Goal: Information Seeking & Learning: Compare options

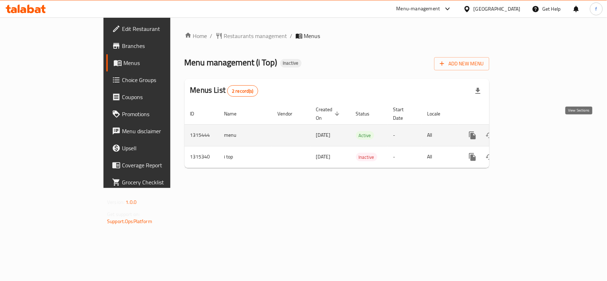
click at [532, 127] on link "enhanced table" at bounding box center [523, 135] width 17 height 17
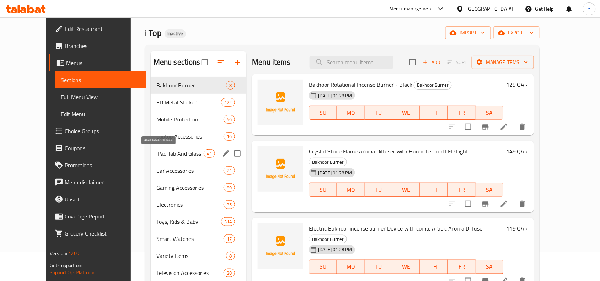
scroll to position [44, 0]
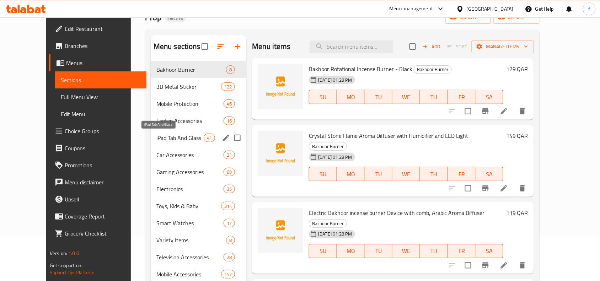
click at [177, 173] on span "Gaming Accessories" at bounding box center [189, 172] width 67 height 9
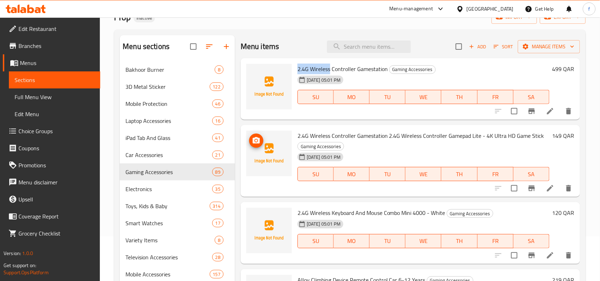
drag, startPoint x: 298, startPoint y: 69, endPoint x: 330, endPoint y: 70, distance: 32.4
click at [330, 70] on span "2.4G Wireless Controller Gamestation" at bounding box center [343, 69] width 90 height 11
copy span "2.4G Wireless"
drag, startPoint x: 354, startPoint y: 68, endPoint x: 332, endPoint y: 72, distance: 22.7
click at [332, 72] on span "2.4G Wireless Controller Gamestation" at bounding box center [343, 69] width 90 height 11
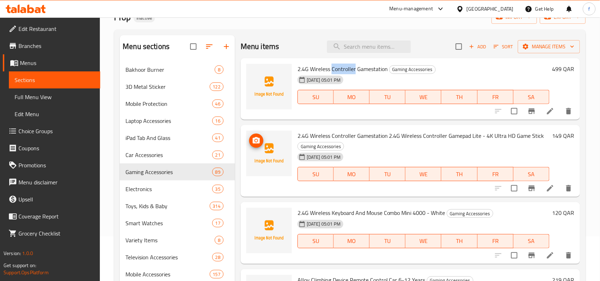
copy span "Controller"
drag, startPoint x: 485, startPoint y: 136, endPoint x: 543, endPoint y: 138, distance: 57.3
click at [543, 138] on h6 "2.4G Wireless Controller Gamestation 2.4G Wireless Controller Gamepad Lite - 4K…" at bounding box center [424, 141] width 252 height 20
copy span "4K Ultra HD Game Stick"
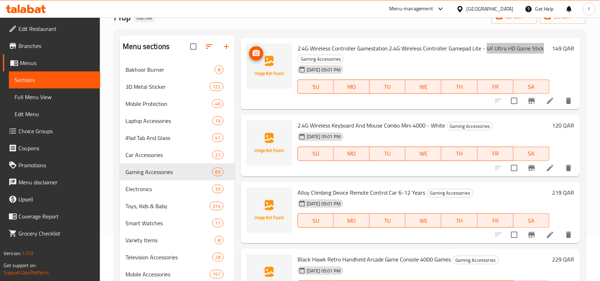
scroll to position [89, 0]
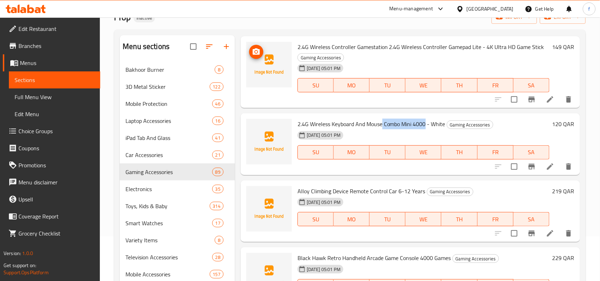
drag, startPoint x: 383, startPoint y: 125, endPoint x: 427, endPoint y: 125, distance: 44.1
click at [427, 125] on span "2.4G Wireless Keyboard And Mouse Combo Mini 4000 - White" at bounding box center [372, 124] width 148 height 11
copy span "Combo Mini 4000"
drag, startPoint x: 310, startPoint y: 125, endPoint x: 354, endPoint y: 124, distance: 43.7
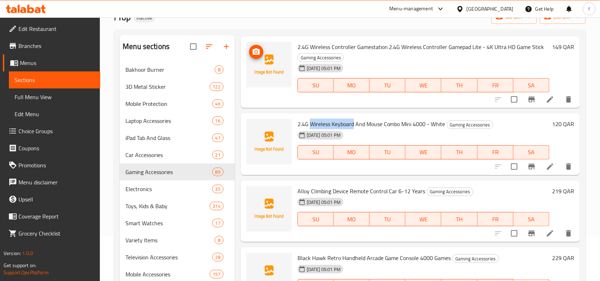
click at [354, 124] on span "2.4G Wireless Keyboard And Mouse Combo Mini 4000 - White" at bounding box center [372, 124] width 148 height 11
copy span "Wireless Keyboard"
drag, startPoint x: 297, startPoint y: 193, endPoint x: 368, endPoint y: 191, distance: 70.8
click at [368, 191] on span "Alloy Climbing Device Remote Control Car 6-12 Years" at bounding box center [362, 191] width 128 height 11
copy span "Alloy Climbing Device Remote"
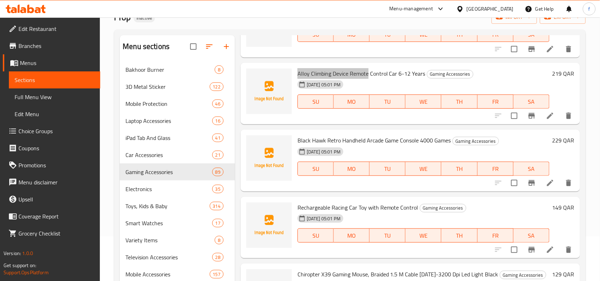
scroll to position [222, 0]
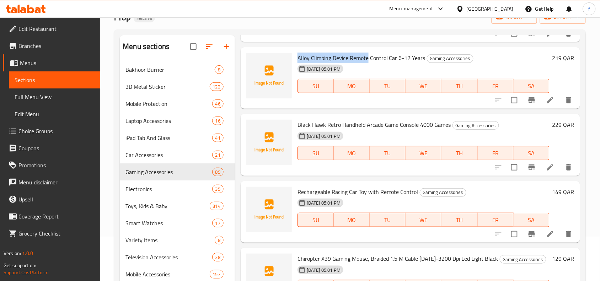
click at [426, 127] on span "Black Hawk Retro Handheld Arcade Game Console 4000 Games" at bounding box center [375, 124] width 154 height 11
copy span "4000"
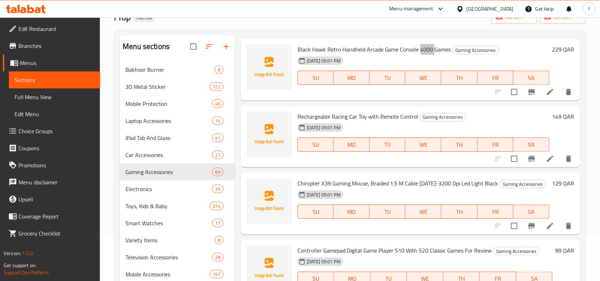
scroll to position [311, 0]
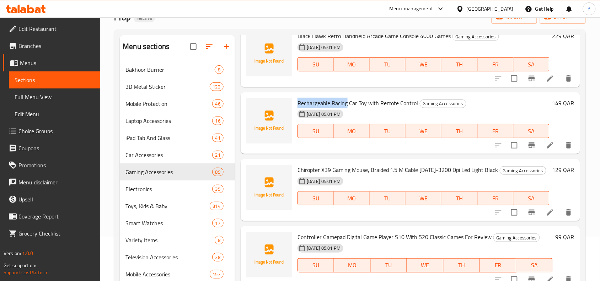
drag, startPoint x: 294, startPoint y: 102, endPoint x: 347, endPoint y: 104, distance: 52.7
click at [347, 104] on div "Rechargeable Racing Car Toy with Remote Control Gaming Accessories [DATE] 05:01…" at bounding box center [424, 123] width 258 height 56
copy span "Rechargeable Racing"
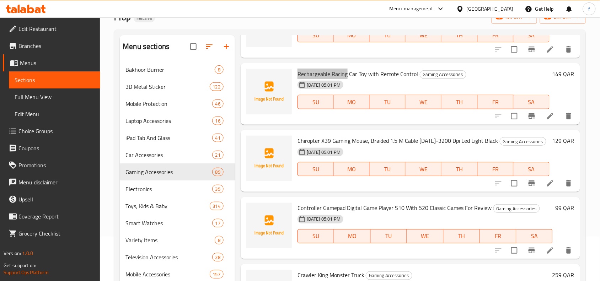
scroll to position [356, 0]
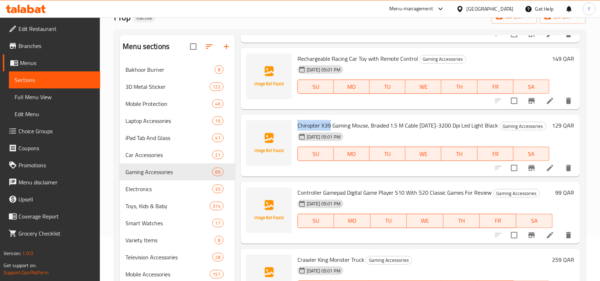
drag, startPoint x: 297, startPoint y: 126, endPoint x: 330, endPoint y: 126, distance: 32.4
click at [330, 126] on span "Chiropter X39 Gaming Mouse, Braided 1.5 M Cable [DATE]-3200 Dpi Led Light Black" at bounding box center [398, 125] width 201 height 11
copy span "Chiropter X39"
drag, startPoint x: 297, startPoint y: 192, endPoint x: 346, endPoint y: 193, distance: 48.4
click at [346, 193] on span "Controller Gamepad Digital Game Player S10 With 520 Classic Games For Review" at bounding box center [395, 192] width 194 height 11
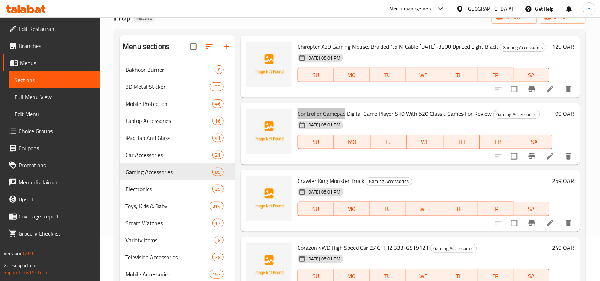
scroll to position [444, 0]
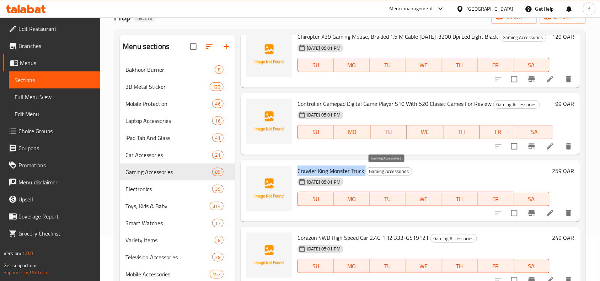
drag, startPoint x: 296, startPoint y: 172, endPoint x: 364, endPoint y: 172, distance: 68.3
click at [364, 172] on div "Crawler King Monster Truck Gaming Accessories [DATE] 05:01 PM SU MO TU WE TH FR…" at bounding box center [424, 191] width 258 height 56
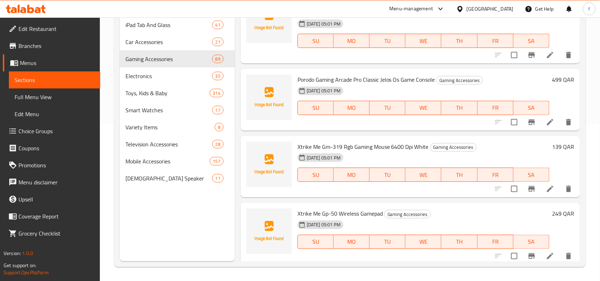
scroll to position [158, 0]
drag, startPoint x: 296, startPoint y: 210, endPoint x: 337, endPoint y: 210, distance: 40.5
click at [337, 210] on div "Xtrike Me Gp-50 Wireless Gamepad Gaming Accessories [DATE] 05:01 PM SU MO TU WE…" at bounding box center [424, 234] width 258 height 56
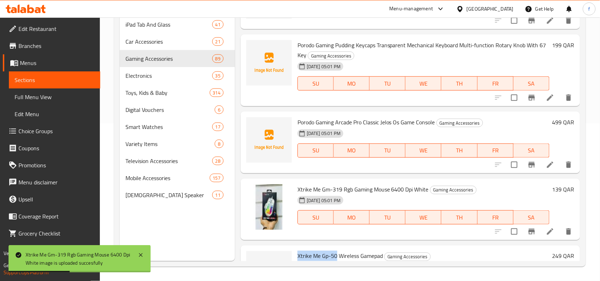
scroll to position [5698, 0]
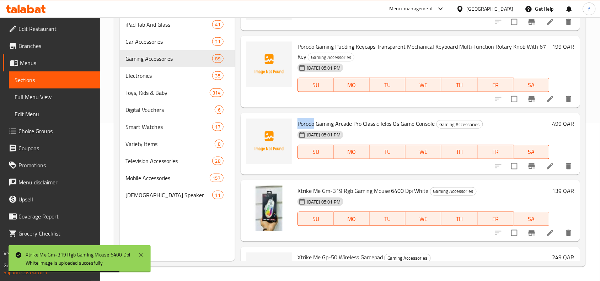
drag, startPoint x: 295, startPoint y: 118, endPoint x: 314, endPoint y: 118, distance: 18.5
click at [314, 118] on div "Porodo Gaming Arcade Pro Classic Jelos Os Game Console Gaming Accessories [DATE…" at bounding box center [424, 144] width 258 height 56
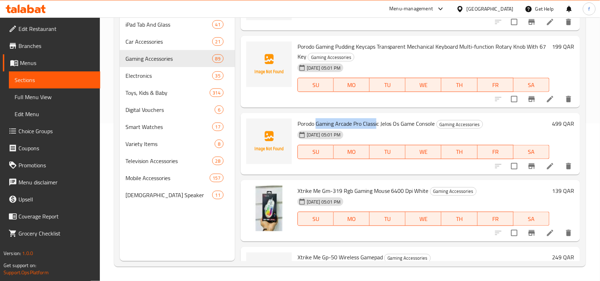
drag, startPoint x: 317, startPoint y: 118, endPoint x: 378, endPoint y: 121, distance: 60.9
click at [378, 121] on span "Porodo Gaming Arcade Pro Classic Jelos Os Game Console" at bounding box center [367, 123] width 138 height 11
click at [341, 122] on span "Porodo Gaming Arcade Pro Classic Jelos Os Game Console" at bounding box center [367, 123] width 138 height 11
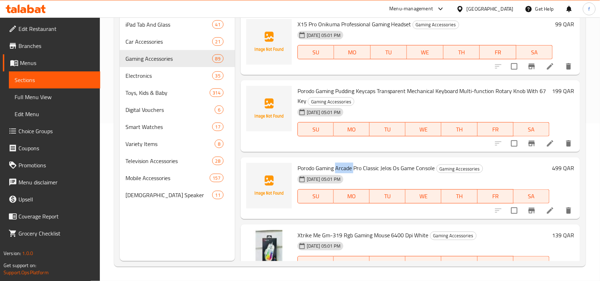
click at [306, 88] on span "Porodo Gaming Pudding Keycaps Transparent Mechanical Keyboard Multi-function Ro…" at bounding box center [422, 96] width 249 height 21
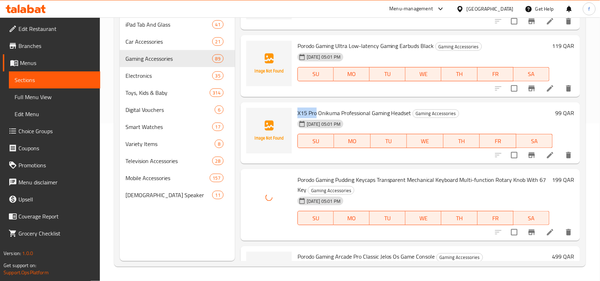
drag, startPoint x: 298, startPoint y: 111, endPoint x: 316, endPoint y: 111, distance: 18.5
click at [316, 111] on span "X15 Pro Onikuma Professional Gaming Headset" at bounding box center [355, 113] width 114 height 11
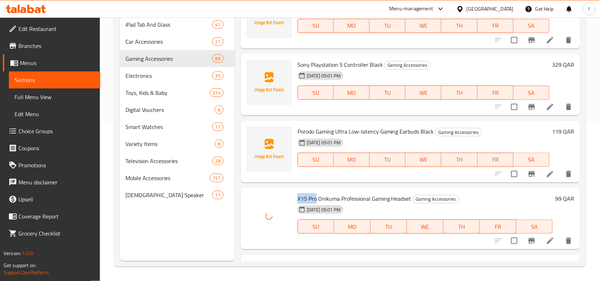
scroll to position [5476, 0]
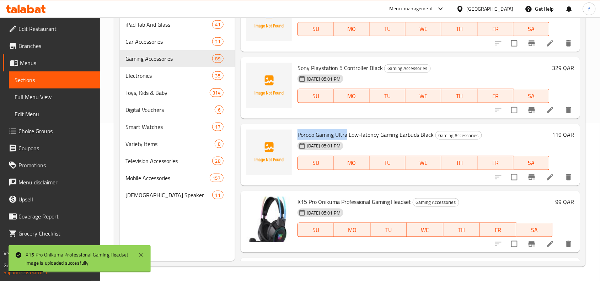
drag, startPoint x: 298, startPoint y: 130, endPoint x: 346, endPoint y: 133, distance: 48.4
click at [346, 133] on span "Porodo Gaming Ultra Low-latency Gaming Earbuds Black" at bounding box center [366, 134] width 137 height 11
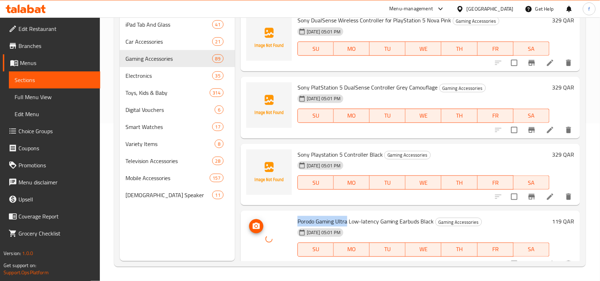
scroll to position [5387, 0]
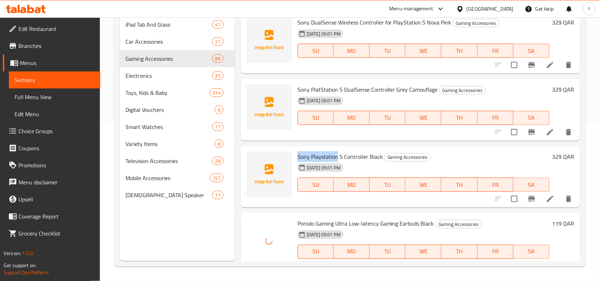
drag, startPoint x: 298, startPoint y: 155, endPoint x: 337, endPoint y: 155, distance: 39.1
click at [337, 155] on span "Sony Playstation 5 Controller Black" at bounding box center [340, 156] width 85 height 11
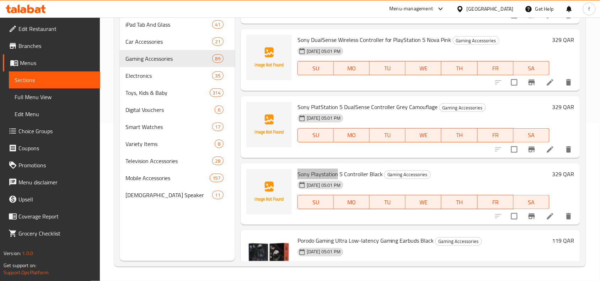
scroll to position [5343, 0]
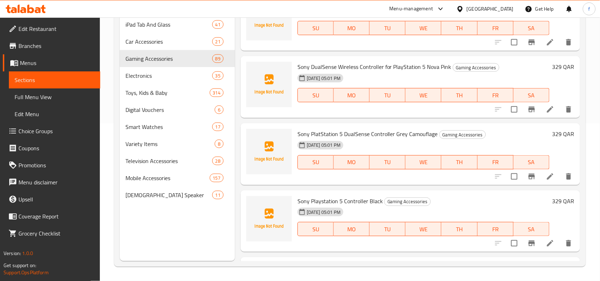
click at [304, 130] on span "Sony PlatStation 5 DualSense Controller Grey Camouflage" at bounding box center [368, 134] width 140 height 11
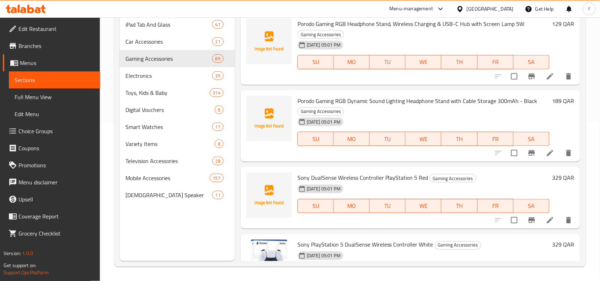
scroll to position [5076, 0]
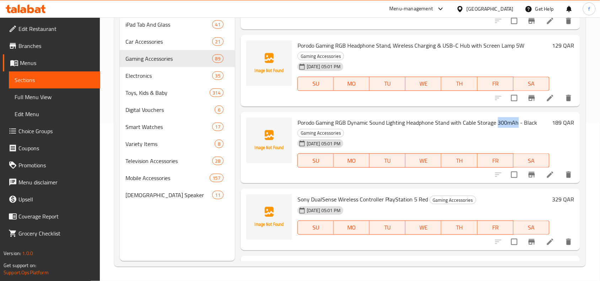
drag, startPoint x: 498, startPoint y: 120, endPoint x: 516, endPoint y: 121, distance: 18.5
click at [516, 121] on span "Porodo Gaming RGB Dynamic Sound Lighting Headphone Stand with Cable Storage 300…" at bounding box center [418, 122] width 240 height 11
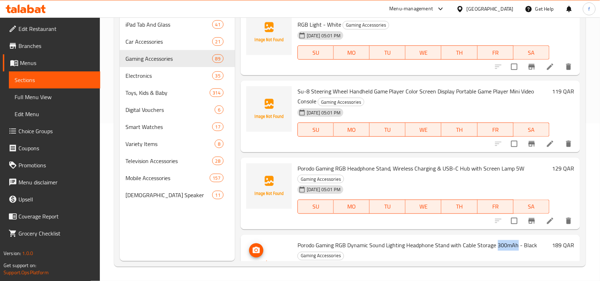
scroll to position [4943, 0]
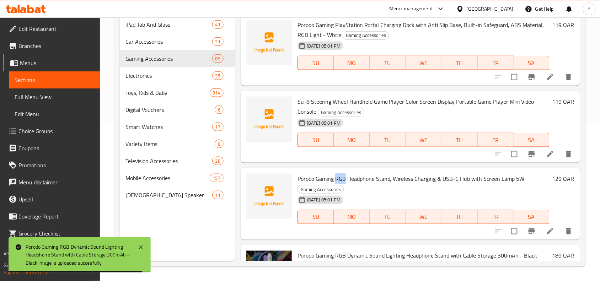
drag, startPoint x: 335, startPoint y: 176, endPoint x: 346, endPoint y: 176, distance: 10.7
click at [346, 176] on span "Porodo Gaming RGB Headphone Stand, Wireless Charging & USB-C Hub with Screen La…" at bounding box center [411, 179] width 227 height 11
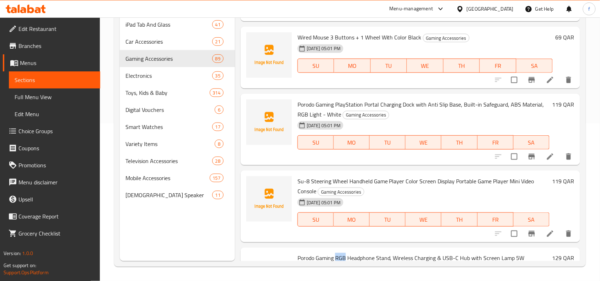
scroll to position [4854, 0]
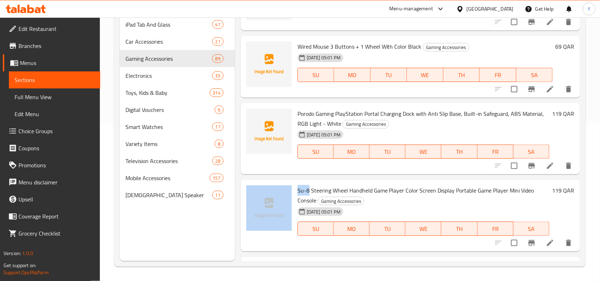
drag, startPoint x: 309, startPoint y: 188, endPoint x: 292, endPoint y: 188, distance: 17.1
click at [292, 188] on div "Su-8 Steering Wheel Handheld Game Player Color Screen Display Portable Game Pla…" at bounding box center [411, 216] width 334 height 66
click at [308, 190] on span "Su-8 Steering Wheel Handheld Game Player Color Screen Display Portable Game Pla…" at bounding box center [416, 195] width 237 height 21
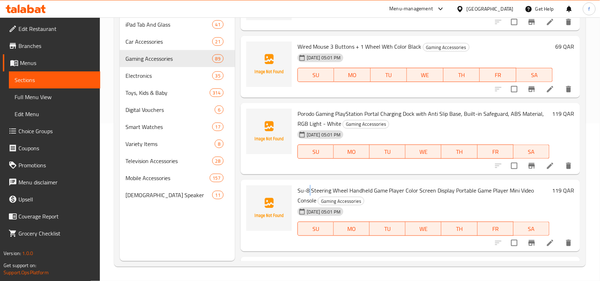
click at [308, 190] on span "Su-8 Steering Wheel Handheld Game Player Color Screen Display Portable Game Pla…" at bounding box center [416, 195] width 237 height 21
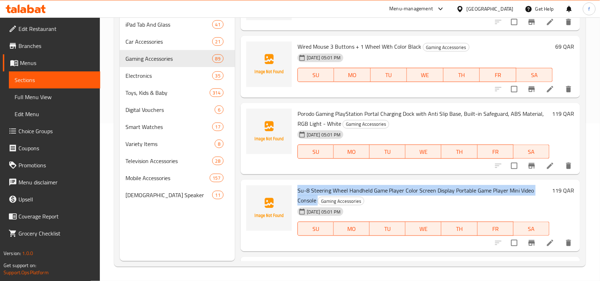
click at [308, 190] on span "Su-8 Steering Wheel Handheld Game Player Color Screen Display Portable Game Pla…" at bounding box center [416, 195] width 237 height 21
click at [308, 188] on span "Su-8 Steering Wheel Handheld Game Player Color Screen Display Portable Game Pla…" at bounding box center [416, 195] width 237 height 21
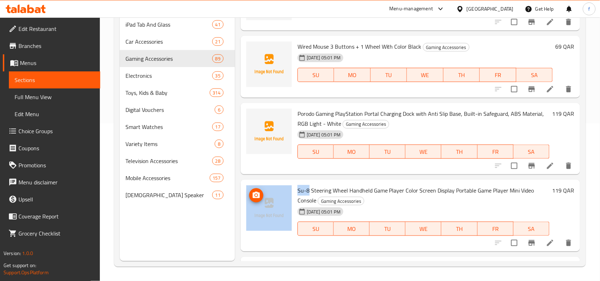
drag, startPoint x: 309, startPoint y: 188, endPoint x: 291, endPoint y: 189, distance: 17.8
click at [291, 189] on div "Su-8 Steering Wheel Handheld Game Player Color Screen Display Portable Game Pla…" at bounding box center [411, 216] width 334 height 66
click at [307, 188] on span "Su-8 Steering Wheel Handheld Game Player Color Screen Display Portable Game Pla…" at bounding box center [416, 195] width 237 height 21
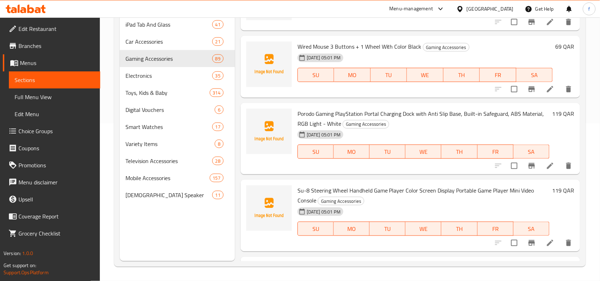
click at [350, 187] on span "Su-8 Steering Wheel Handheld Game Player Color Screen Display Portable Game Pla…" at bounding box center [416, 195] width 237 height 21
drag, startPoint x: 310, startPoint y: 186, endPoint x: 299, endPoint y: 191, distance: 11.6
click at [299, 191] on span "Su-8 Steering Wheel Handheld Game Player Color Screen Display Portable Game Pla…" at bounding box center [416, 195] width 237 height 21
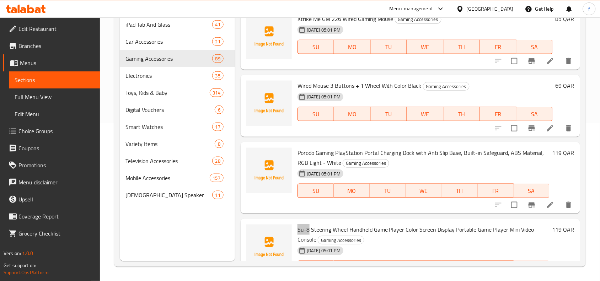
scroll to position [4809, 0]
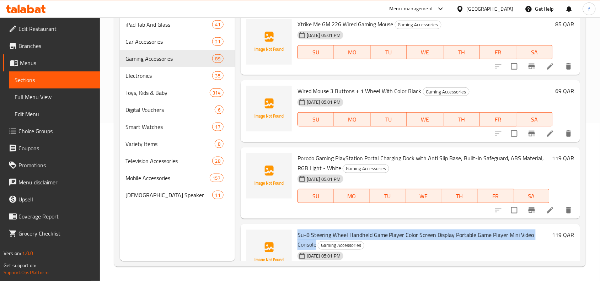
drag, startPoint x: 316, startPoint y: 242, endPoint x: 296, endPoint y: 236, distance: 21.0
click at [296, 236] on div "Su-8 Steering Wheel Handheld Game Player Color Screen Display Portable Game Pla…" at bounding box center [424, 260] width 258 height 66
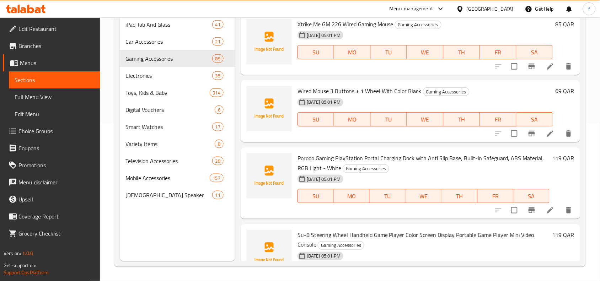
click at [340, 160] on span "Porodo Gaming PlayStation Portal Charging Dock with Anti Slip Base, Built-in Sa…" at bounding box center [421, 163] width 247 height 21
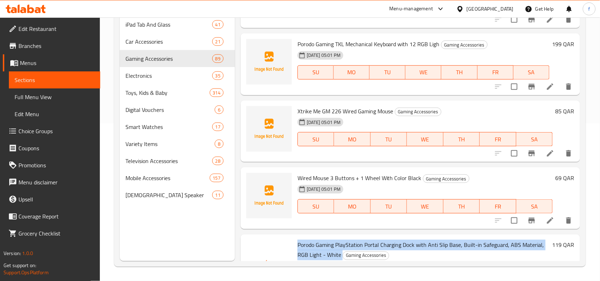
scroll to position [4720, 0]
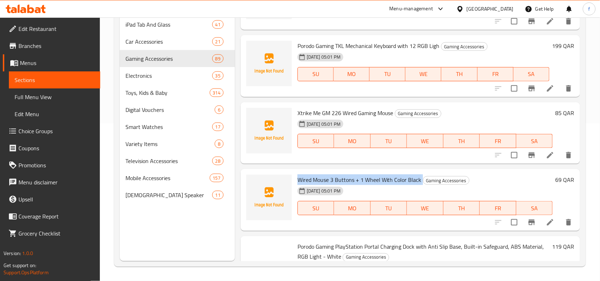
drag, startPoint x: 299, startPoint y: 178, endPoint x: 420, endPoint y: 177, distance: 120.9
click at [420, 177] on h6 "Wired Mouse 3 Buttons + 1 Wheel With Color Black Gaming Accessories" at bounding box center [425, 180] width 255 height 10
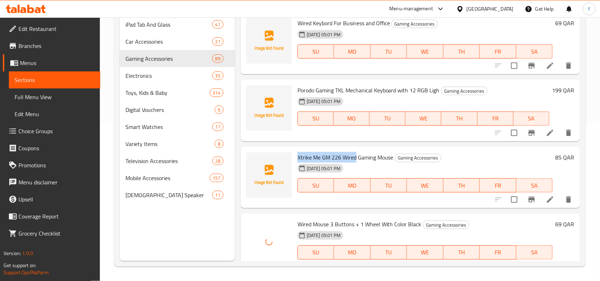
drag, startPoint x: 296, startPoint y: 154, endPoint x: 356, endPoint y: 154, distance: 60.1
click at [356, 154] on div "Xtrike Me GM 226 Wired Gaming Mouse Gaming Accessories [DATE] 05:01 PM SU MO TU…" at bounding box center [425, 178] width 261 height 56
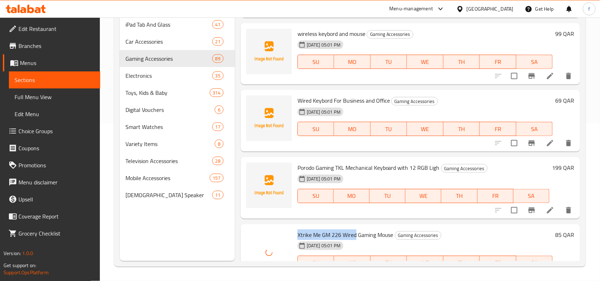
scroll to position [4587, 0]
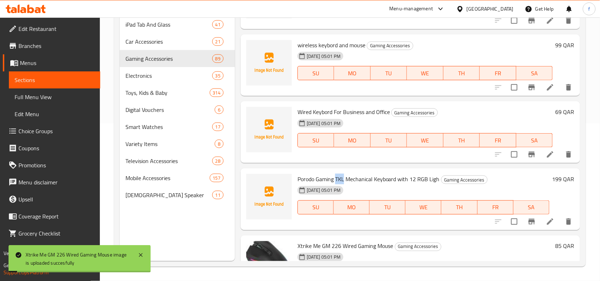
drag, startPoint x: 345, startPoint y: 177, endPoint x: 335, endPoint y: 176, distance: 9.6
click at [335, 176] on span "Porodo Gaming TKL Mechanical Keyboard with 12 RGB Ligh" at bounding box center [369, 179] width 142 height 11
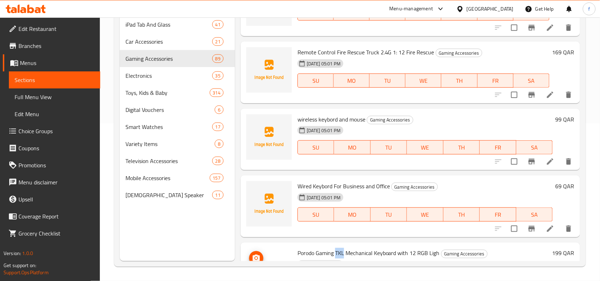
scroll to position [4498, 0]
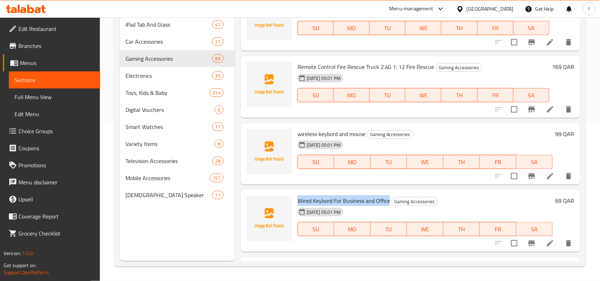
drag, startPoint x: 297, startPoint y: 200, endPoint x: 375, endPoint y: 202, distance: 78.6
click at [388, 201] on div "Wired Keybord For Business and Office Gaming Accessories [DATE] 05:01 PM SU MO …" at bounding box center [425, 221] width 261 height 56
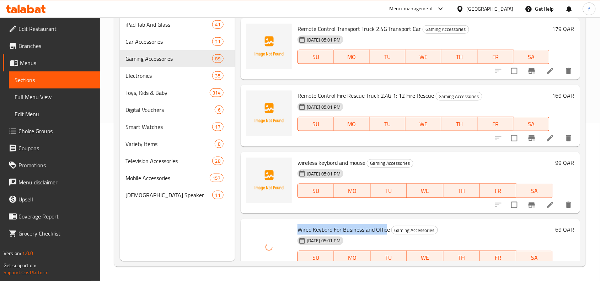
scroll to position [4454, 0]
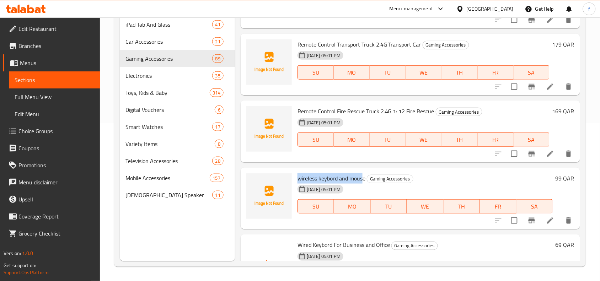
drag, startPoint x: 295, startPoint y: 177, endPoint x: 363, endPoint y: 178, distance: 67.6
click at [363, 178] on div "wireless keybord and mouse Gaming Accessories [DATE] 05:01 PM SU MO TU WE TH FR…" at bounding box center [425, 199] width 261 height 56
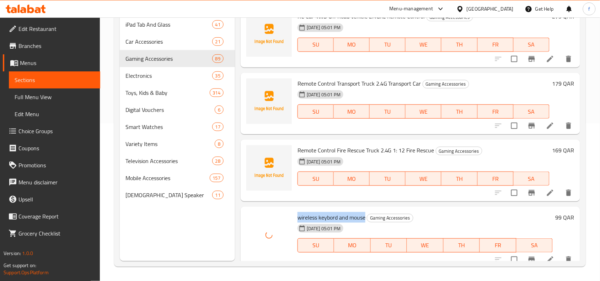
scroll to position [4409, 0]
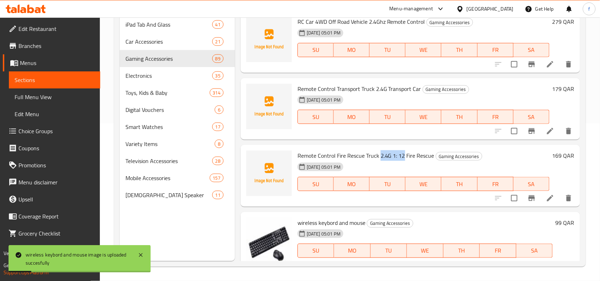
drag, startPoint x: 379, startPoint y: 153, endPoint x: 402, endPoint y: 155, distance: 23.2
click at [402, 155] on span "Remote Control Fire Rescue Truck 2.4G 1: 12 Fire Rescue" at bounding box center [366, 155] width 137 height 11
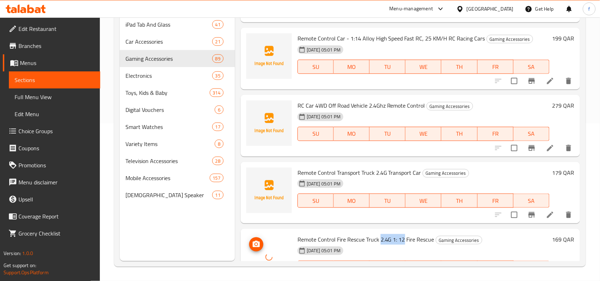
scroll to position [4320, 0]
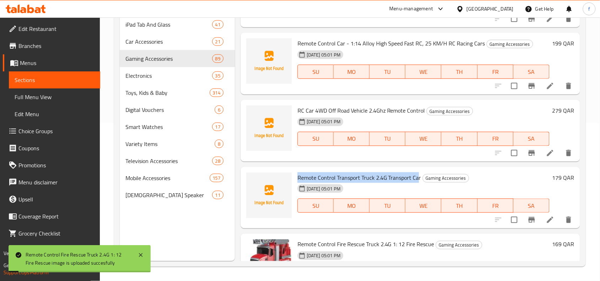
drag, startPoint x: 418, startPoint y: 175, endPoint x: 299, endPoint y: 176, distance: 118.8
click at [299, 176] on span "Remote Control Transport Truck 2.4G Transport Car" at bounding box center [360, 177] width 124 height 11
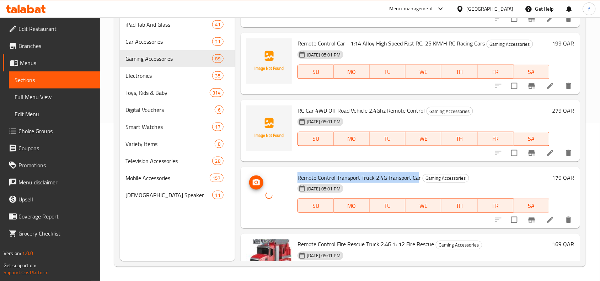
scroll to position [4276, 0]
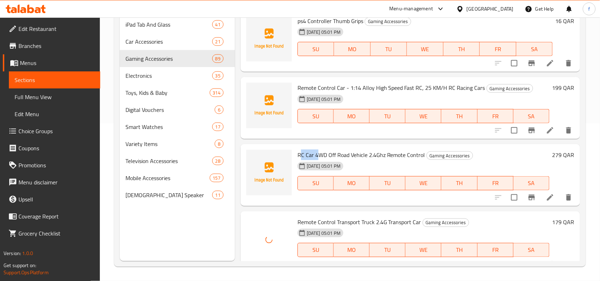
drag, startPoint x: 300, startPoint y: 155, endPoint x: 317, endPoint y: 155, distance: 16.4
click at [317, 155] on span "RC Car 4WD Off Road Vehicle 2.4Ghz Remote Control" at bounding box center [362, 155] width 128 height 11
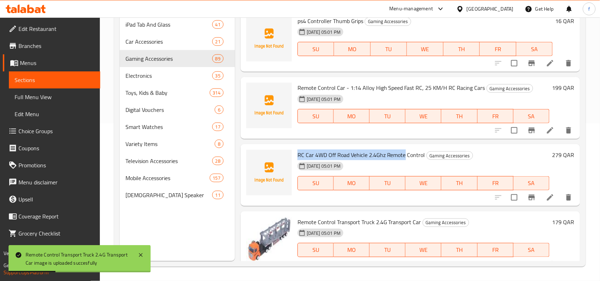
drag, startPoint x: 294, startPoint y: 153, endPoint x: 404, endPoint y: 154, distance: 109.5
click at [404, 154] on div "RC Car 4WD Off Road Vehicle 2.4Ghz Remote Control Gaming Accessories [DATE] 05:…" at bounding box center [424, 175] width 258 height 56
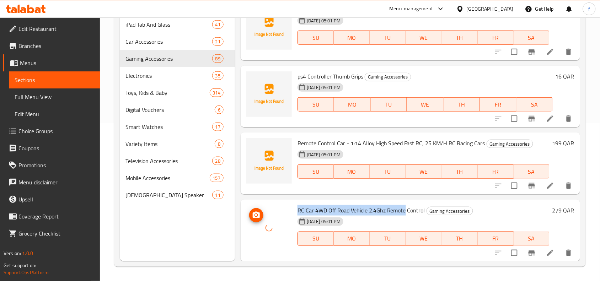
scroll to position [4187, 0]
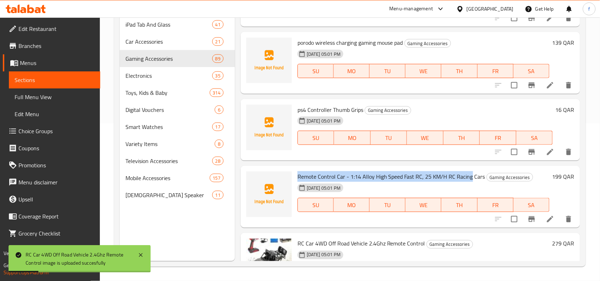
drag, startPoint x: 295, startPoint y: 172, endPoint x: 470, endPoint y: 175, distance: 174.6
click at [470, 175] on div "Remote Control Car - 1:14 Alloy High Speed Fast RC, 25 KM/H RC Racing Cars Gami…" at bounding box center [424, 197] width 258 height 56
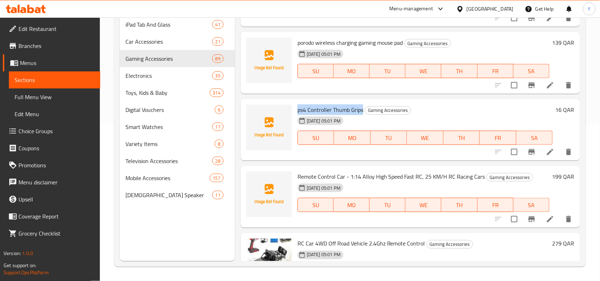
drag, startPoint x: 299, startPoint y: 109, endPoint x: 362, endPoint y: 108, distance: 62.6
click at [362, 108] on span "ps4 Controller Thumb Grips" at bounding box center [331, 110] width 66 height 11
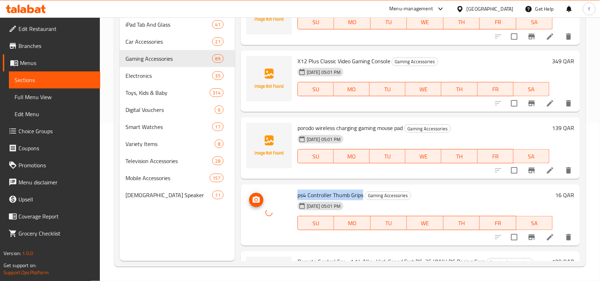
scroll to position [4098, 0]
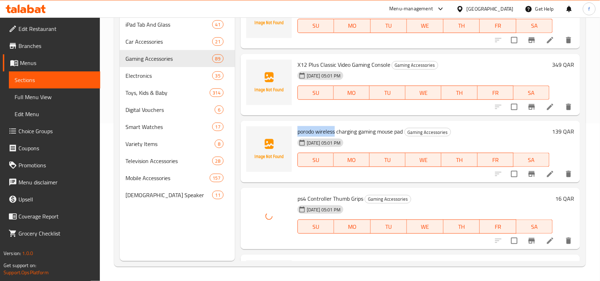
drag, startPoint x: 298, startPoint y: 130, endPoint x: 335, endPoint y: 129, distance: 37.3
click at [335, 129] on span "porodo wireless charging gaming mouse pad" at bounding box center [351, 131] width 106 height 11
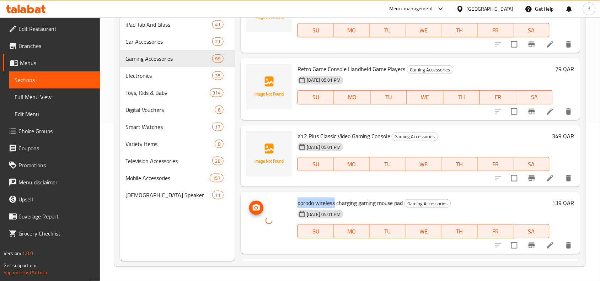
scroll to position [4009, 0]
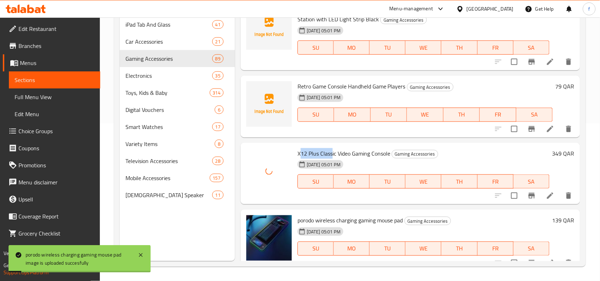
drag, startPoint x: 299, startPoint y: 150, endPoint x: 332, endPoint y: 148, distance: 33.1
click at [332, 148] on span "X12 Plus Classic Video Gaming Console" at bounding box center [344, 153] width 93 height 11
click at [307, 149] on span "X12 Plus Classic Video Gaming Console" at bounding box center [344, 153] width 93 height 11
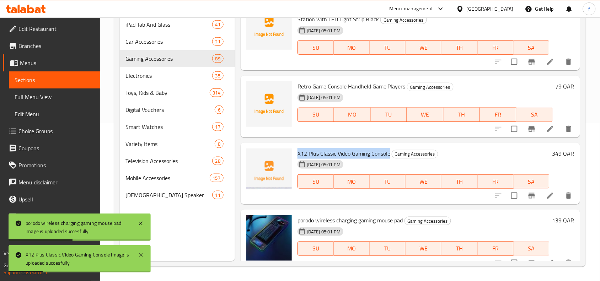
drag, startPoint x: 296, startPoint y: 151, endPoint x: 391, endPoint y: 150, distance: 95.3
click at [391, 150] on div "X12 Plus Classic Video Gaming Console Gaming Accessories [DATE] 05:01 PM SU MO …" at bounding box center [424, 174] width 258 height 56
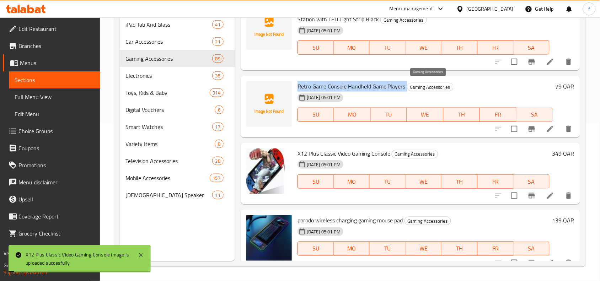
drag, startPoint x: 294, startPoint y: 85, endPoint x: 407, endPoint y: 83, distance: 113.1
click at [407, 83] on div "Retro Game Console Handheld Game Players Gaming Accessories [DATE] 05:01 PM SU …" at bounding box center [425, 107] width 261 height 56
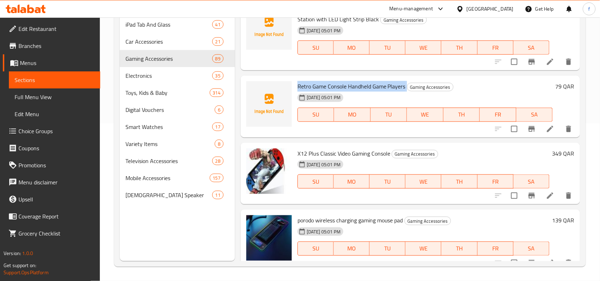
click at [357, 85] on span "Retro Game Console Handheld Game Players" at bounding box center [352, 86] width 108 height 11
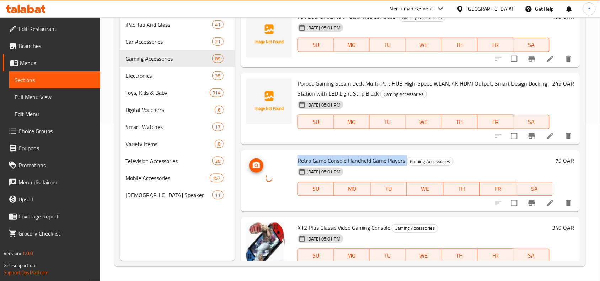
scroll to position [3920, 0]
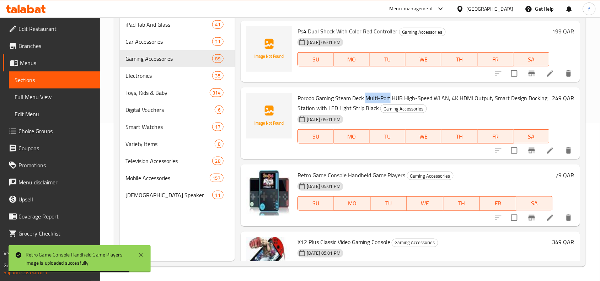
drag, startPoint x: 367, startPoint y: 95, endPoint x: 390, endPoint y: 95, distance: 23.5
click at [390, 95] on span "Porodo Gaming Steam Deck Multi-Port HUB High-Speed WLAN, 4K HDMI Output, Smart …" at bounding box center [423, 103] width 250 height 21
click at [407, 95] on span "Porodo Gaming Steam Deck Multi-Port HUB High-Speed WLAN, 4K HDMI Output, Smart …" at bounding box center [423, 103] width 250 height 21
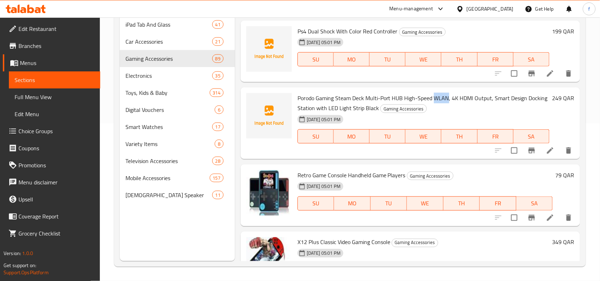
drag, startPoint x: 433, startPoint y: 95, endPoint x: 447, endPoint y: 97, distance: 14.3
click at [447, 97] on span "Porodo Gaming Steam Deck Multi-Port HUB High-Speed WLAN, 4K HDMI Output, Smart …" at bounding box center [423, 103] width 250 height 21
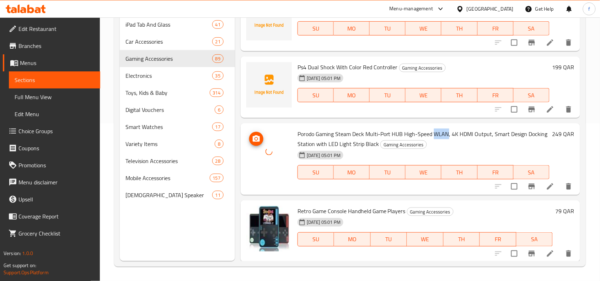
scroll to position [3831, 0]
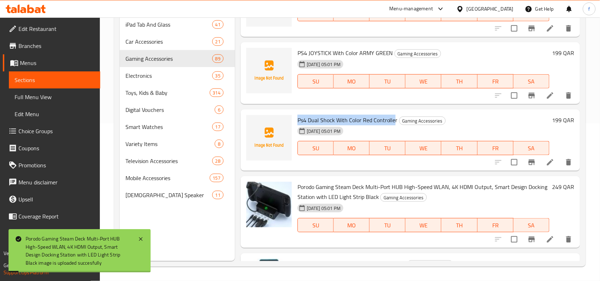
drag, startPoint x: 394, startPoint y: 117, endPoint x: 296, endPoint y: 121, distance: 97.5
click at [296, 121] on div "Ps4 Dual Shock With Color Red Controller Gaming Accessories [DATE] 05:01 PM SU …" at bounding box center [424, 140] width 258 height 56
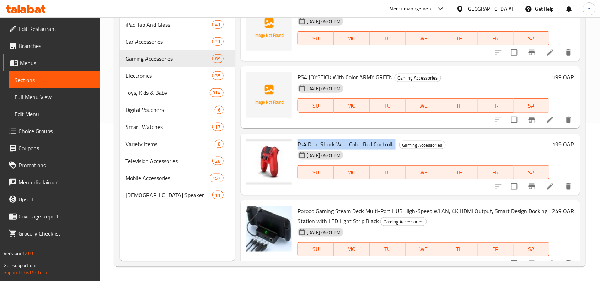
scroll to position [3787, 0]
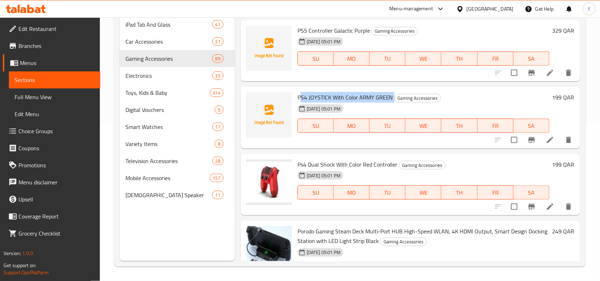
drag, startPoint x: 392, startPoint y: 95, endPoint x: 299, endPoint y: 95, distance: 92.4
click at [299, 95] on h6 "PS4 JOYSTICK With Color ARMY GREEN Gaming Accessories" at bounding box center [424, 97] width 252 height 10
click at [299, 95] on span "PS4 JOYSTICK With Color ARMY GREEN" at bounding box center [346, 97] width 96 height 11
drag, startPoint x: 298, startPoint y: 94, endPoint x: 390, endPoint y: 95, distance: 92.1
click at [390, 95] on span "PS4 JOYSTICK With Color ARMY GREEN" at bounding box center [346, 97] width 96 height 11
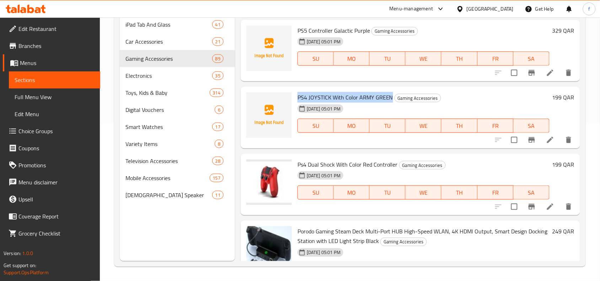
click at [304, 92] on span "PS4 JOYSTICK With Color ARMY GREEN" at bounding box center [346, 97] width 96 height 11
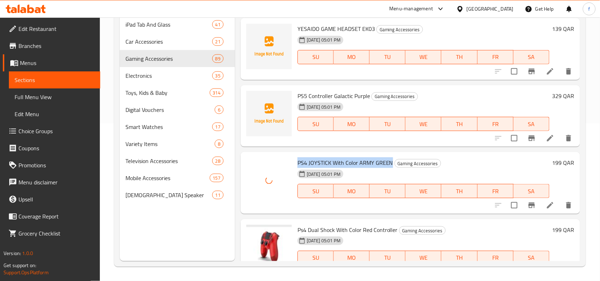
scroll to position [3698, 0]
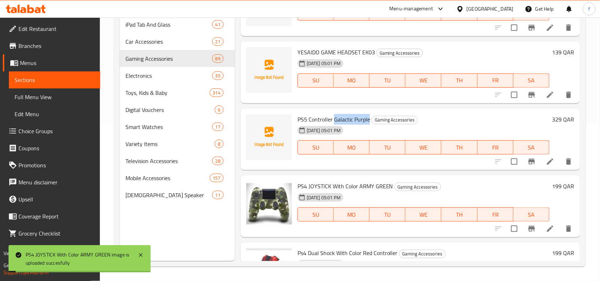
drag, startPoint x: 334, startPoint y: 118, endPoint x: 368, endPoint y: 116, distance: 33.8
click at [368, 116] on span "PS5 Controller Galactic Purple" at bounding box center [334, 119] width 73 height 11
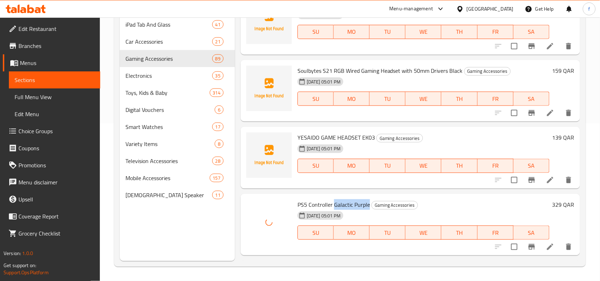
scroll to position [3609, 0]
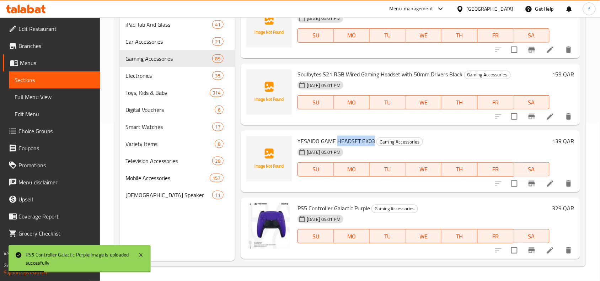
drag, startPoint x: 337, startPoint y: 138, endPoint x: 373, endPoint y: 141, distance: 35.7
click at [373, 141] on span "YESAIDO GAME HEADSET EK03" at bounding box center [337, 141] width 78 height 11
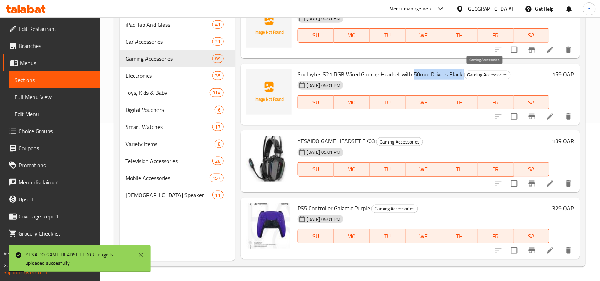
drag, startPoint x: 414, startPoint y: 72, endPoint x: 463, endPoint y: 73, distance: 48.4
click at [463, 73] on h6 "Soulbytes S21 RGB Wired Gaming Headset with 50mm Drivers Black Gaming Accessori…" at bounding box center [424, 74] width 252 height 10
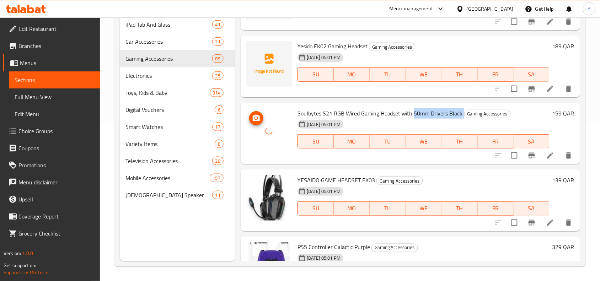
scroll to position [3520, 0]
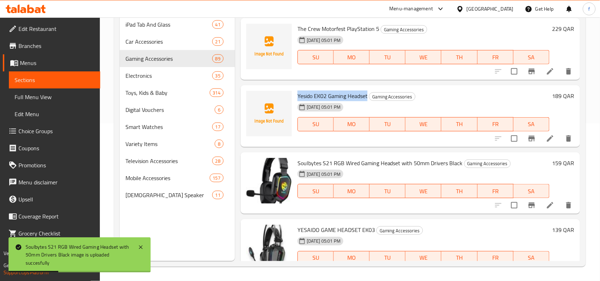
drag, startPoint x: 296, startPoint y: 93, endPoint x: 368, endPoint y: 97, distance: 72.3
click at [368, 97] on div "Yesido EK02 Gaming Headset Gaming Accessories [DATE] 05:01 PM SU MO TU WE TH FR…" at bounding box center [424, 116] width 258 height 56
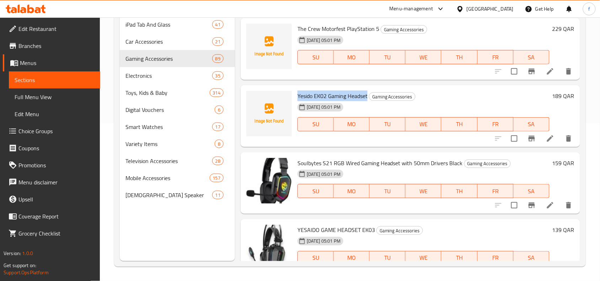
click at [298, 95] on span "Yesido EK02 Gaming Headset" at bounding box center [333, 96] width 70 height 11
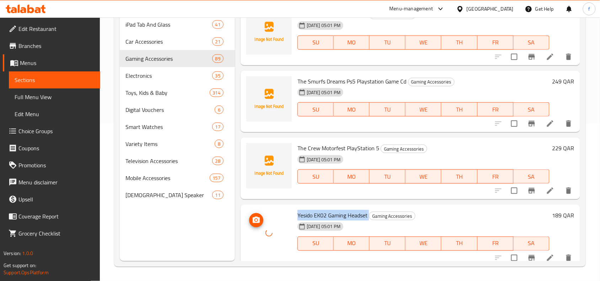
scroll to position [3387, 0]
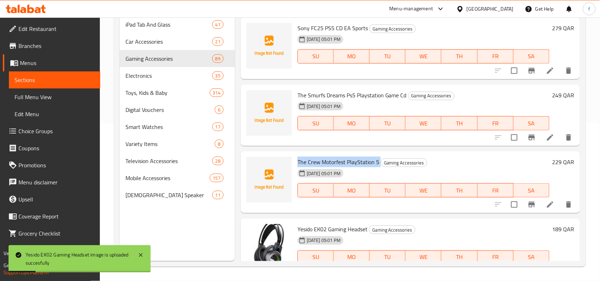
drag, startPoint x: 340, startPoint y: 161, endPoint x: 298, endPoint y: 160, distance: 42.0
click at [298, 160] on h6 "The Crew Motorfest PlayStation 5 Gaming Accessories" at bounding box center [424, 162] width 252 height 10
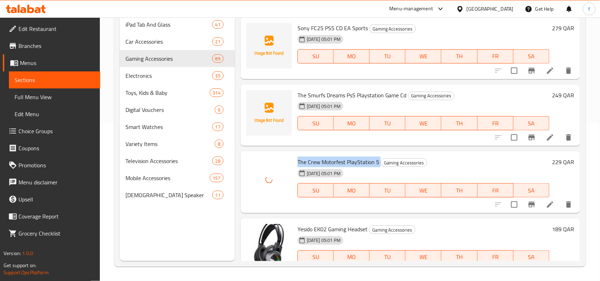
scroll to position [3343, 0]
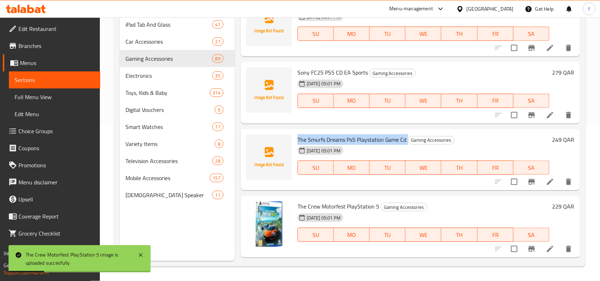
drag, startPoint x: 407, startPoint y: 137, endPoint x: 299, endPoint y: 137, distance: 108.4
click at [299, 137] on h6 "The Smurfs Dreams Ps5 Playstation Game Cd Gaming Accessories" at bounding box center [424, 140] width 252 height 10
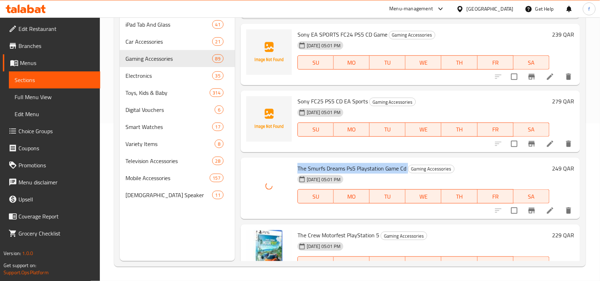
scroll to position [3298, 0]
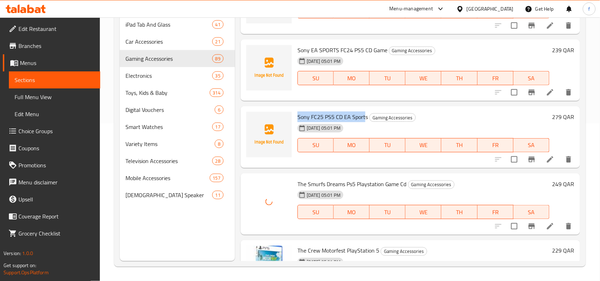
drag, startPoint x: 297, startPoint y: 113, endPoint x: 365, endPoint y: 116, distance: 68.4
click at [365, 116] on div "Sony FC25 PS5 CD EA Sports Gaming Accessories [DATE] 05:01 PM SU MO TU WE TH FR…" at bounding box center [424, 137] width 258 height 56
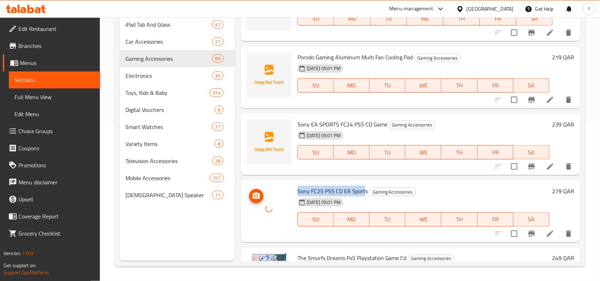
scroll to position [3209, 0]
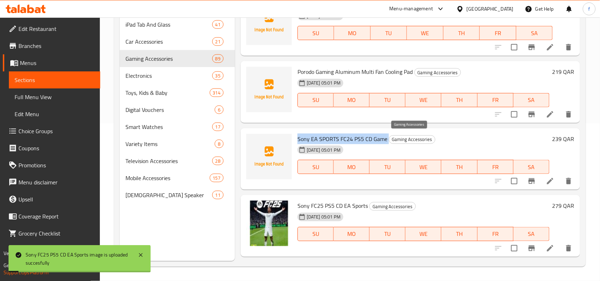
drag, startPoint x: 297, startPoint y: 137, endPoint x: 388, endPoint y: 138, distance: 90.7
click at [388, 138] on div "Sony EA SPORTS FC24 PS5 CD Game Gaming Accessories [DATE] 05:01 PM SU MO TU WE …" at bounding box center [424, 159] width 258 height 56
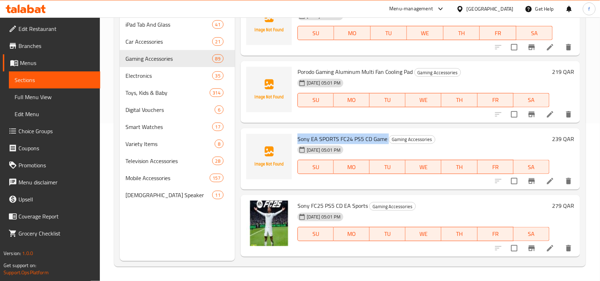
click at [364, 137] on span "Sony EA SPORTS FC24 PS5 CD Game" at bounding box center [343, 139] width 90 height 11
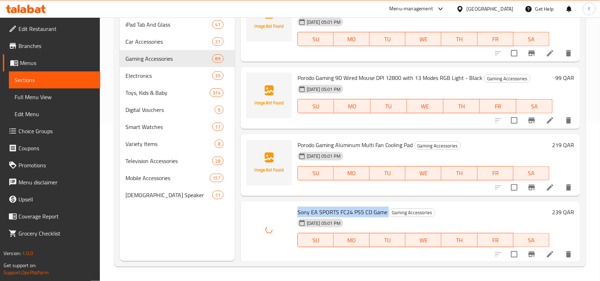
scroll to position [3120, 0]
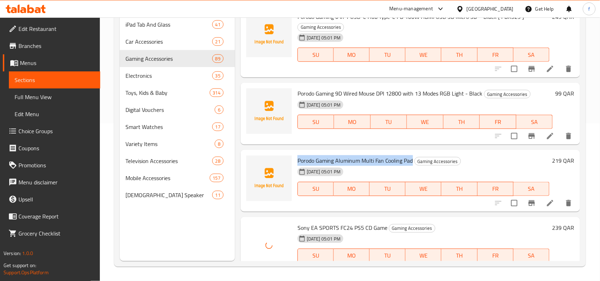
drag, startPoint x: 295, startPoint y: 156, endPoint x: 413, endPoint y: 157, distance: 117.3
click at [413, 157] on div "Porodo Gaming Aluminum Multi Fan Cooling Pad Gaming Accessories [DATE] 05:01 PM…" at bounding box center [424, 181] width 258 height 56
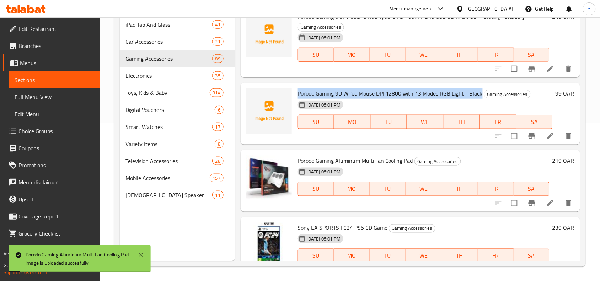
drag, startPoint x: 297, startPoint y: 92, endPoint x: 480, endPoint y: 94, distance: 183.5
click at [481, 94] on div "Porodo Gaming 9D Wired Mouse DPI 12800 with 13 Modes RGB Light - Black Gaming A…" at bounding box center [425, 114] width 261 height 56
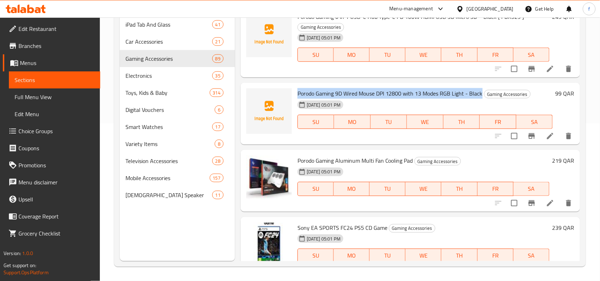
click at [401, 91] on span "Porodo Gaming 9D Wired Mouse DPI 12800 with 13 Modes RGB Light - Black" at bounding box center [390, 93] width 185 height 11
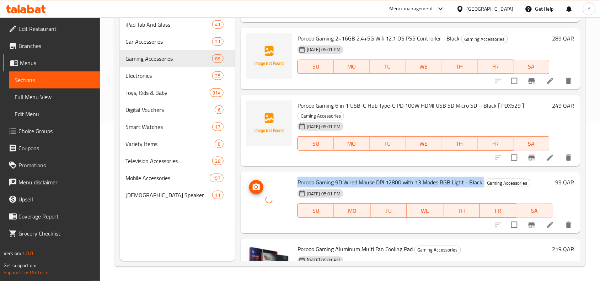
scroll to position [2987, 0]
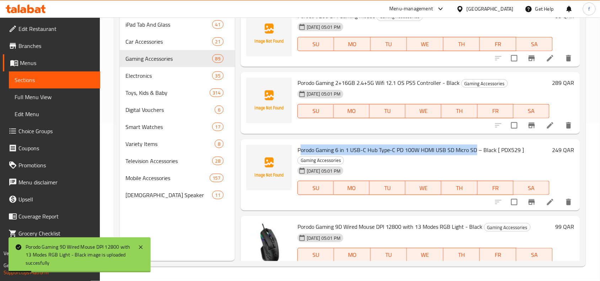
drag, startPoint x: 302, startPoint y: 146, endPoint x: 478, endPoint y: 151, distance: 176.1
click at [478, 151] on span "Porodo Gaming 6 in 1 USB-C Hub Type-C PD 100W HDMI USB SD Micro SD – Black [ PD…" at bounding box center [411, 150] width 227 height 11
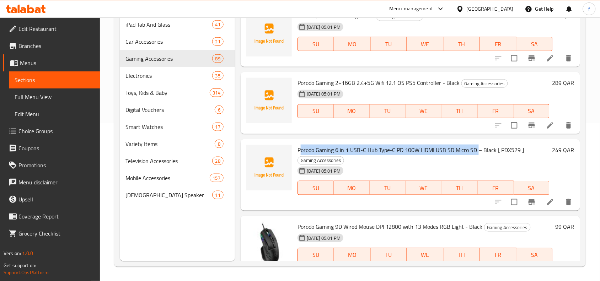
click at [380, 142] on div "Porodo Gaming 6 in 1 USB-C Hub Type-C PD 100W HDMI USB SD Micro SD – Black [ PD…" at bounding box center [424, 175] width 258 height 66
click at [380, 146] on span "Porodo Gaming 6 in 1 USB-C Hub Type-C PD 100W HDMI USB SD Micro SD – Black [ PD…" at bounding box center [411, 150] width 227 height 11
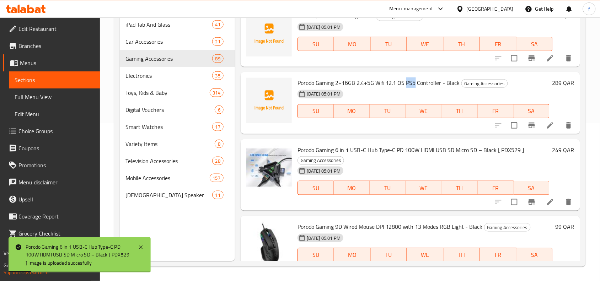
drag, startPoint x: 415, startPoint y: 80, endPoint x: 406, endPoint y: 80, distance: 8.5
click at [406, 80] on span "Porodo Gaming 2+16GB 2.4+5G Wifi 12.1 OS PS5 Controller - Black" at bounding box center [379, 83] width 162 height 11
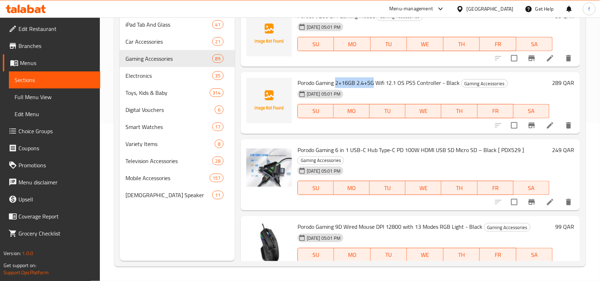
drag, startPoint x: 336, startPoint y: 81, endPoint x: 374, endPoint y: 82, distance: 37.7
click at [374, 82] on span "Porodo Gaming 2+16GB 2.4+5G Wifi 12.1 OS PS5 Controller - Black" at bounding box center [379, 83] width 162 height 11
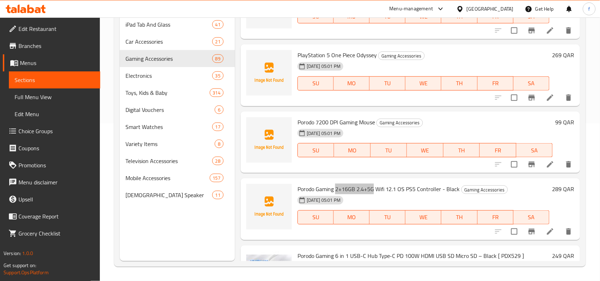
scroll to position [2854, 0]
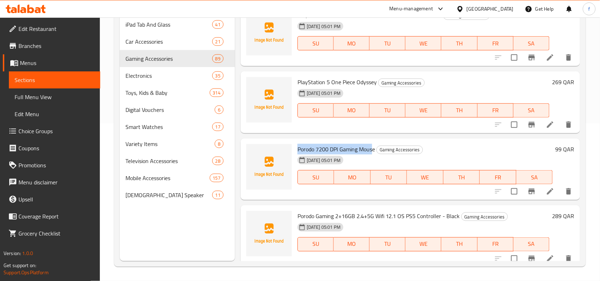
drag, startPoint x: 298, startPoint y: 149, endPoint x: 374, endPoint y: 148, distance: 76.1
click at [374, 148] on span "Porodo 7200 DPI Gaming Mouse" at bounding box center [337, 149] width 78 height 11
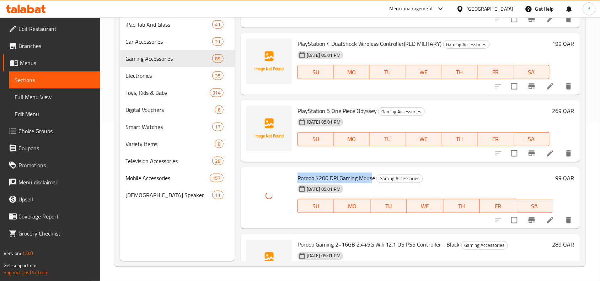
scroll to position [2809, 0]
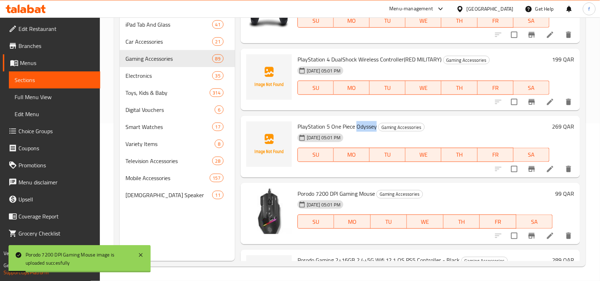
drag, startPoint x: 375, startPoint y: 125, endPoint x: 356, endPoint y: 125, distance: 19.6
click at [356, 125] on span "PlayStation 5 One Piece Odyssey" at bounding box center [337, 126] width 79 height 11
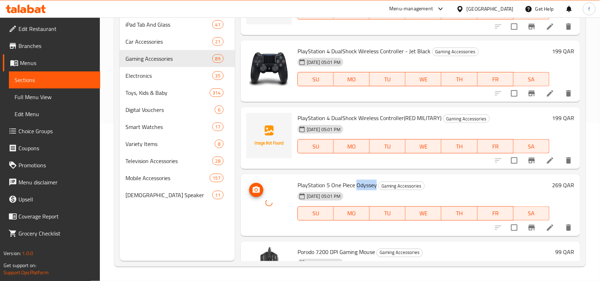
scroll to position [2720, 0]
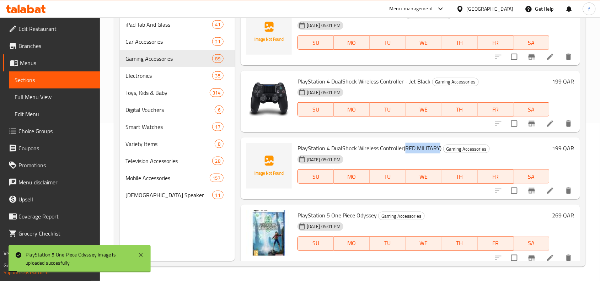
drag, startPoint x: 405, startPoint y: 147, endPoint x: 437, endPoint y: 146, distance: 31.3
click at [437, 146] on span "PlayStation 4 DualShock Wireless Controller(RED MILITARY)" at bounding box center [370, 148] width 144 height 11
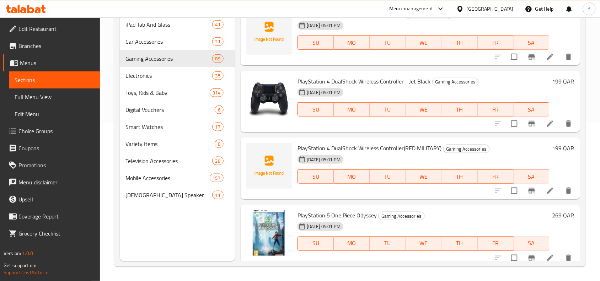
click at [382, 148] on span "PlayStation 4 DualShock Wireless Controller(RED MILITARY)" at bounding box center [370, 148] width 144 height 11
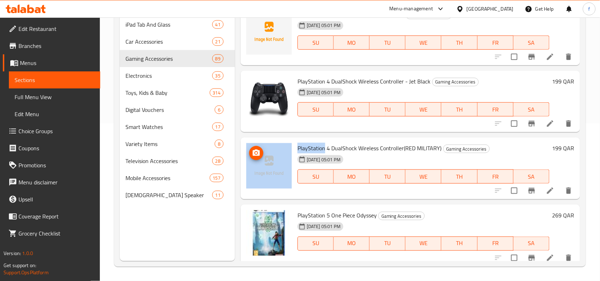
drag, startPoint x: 325, startPoint y: 147, endPoint x: 292, endPoint y: 146, distance: 33.8
click at [292, 146] on div "PlayStation 4 DualShock Wireless Controller(RED MILITARY) Gaming Accessories [D…" at bounding box center [411, 168] width 334 height 56
click at [306, 146] on span "PlayStation 4 DualShock Wireless Controller(RED MILITARY)" at bounding box center [370, 148] width 144 height 11
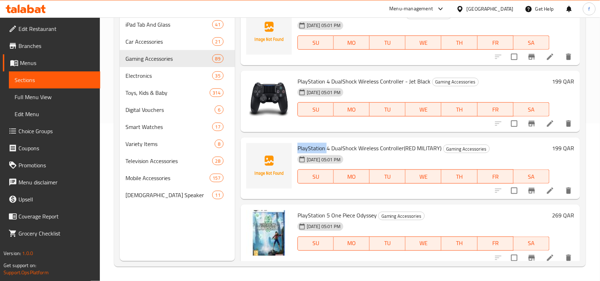
click at [306, 146] on span "PlayStation 4 DualShock Wireless Controller(RED MILITARY)" at bounding box center [370, 148] width 144 height 11
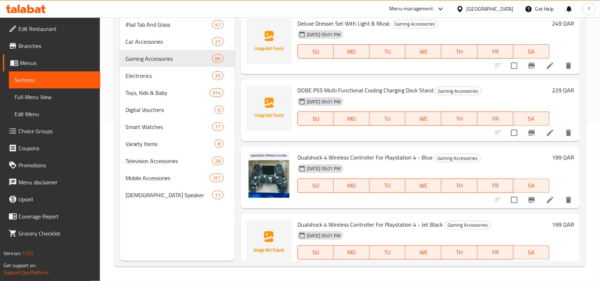
scroll to position [543, 0]
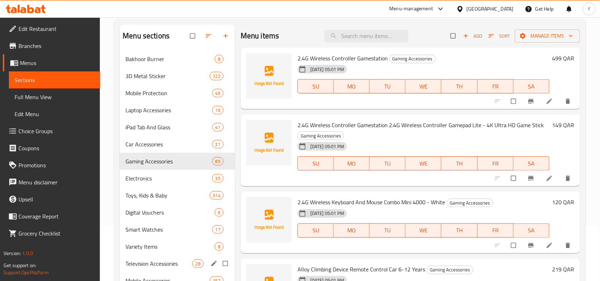
scroll to position [133, 0]
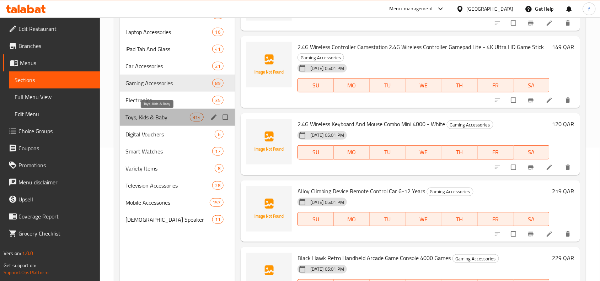
click at [165, 121] on span "Toys, Kids & Baby" at bounding box center [158, 117] width 64 height 9
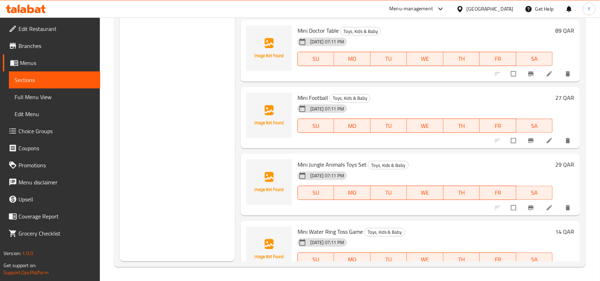
scroll to position [958, 0]
drag, startPoint x: 298, startPoint y: 209, endPoint x: 363, endPoint y: 210, distance: 65.1
click at [363, 226] on span "Mini Water Ring Toss Game" at bounding box center [330, 231] width 65 height 11
copy span "Mini Water Ring Toss Game"
click at [335, 226] on span "Mini Water Ring Toss Game" at bounding box center [330, 231] width 65 height 11
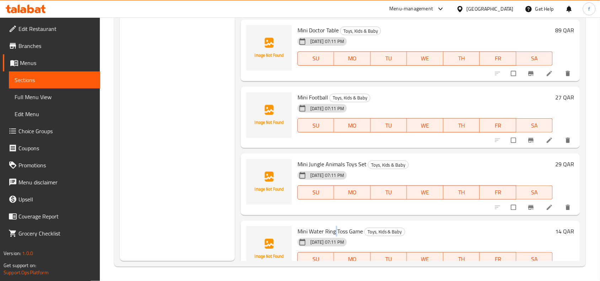
click at [335, 226] on span "Mini Water Ring Toss Game" at bounding box center [330, 231] width 65 height 11
copy h6 "Mini Water Ring Toss Game"
click at [326, 226] on span "Mini Water Ring Toss Game" at bounding box center [330, 231] width 65 height 11
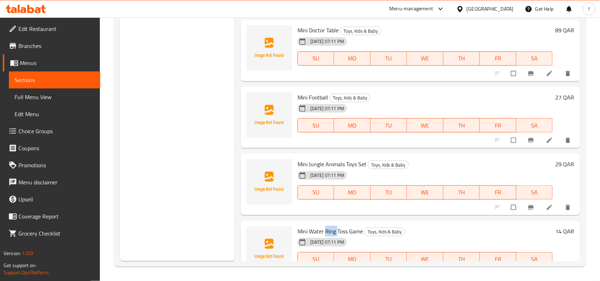
click at [326, 226] on span "Mini Water Ring Toss Game" at bounding box center [330, 231] width 65 height 11
copy h6 "Mini Water Ring Toss Game"
click at [335, 226] on span "Mini Water Ring Toss Game" at bounding box center [330, 231] width 65 height 11
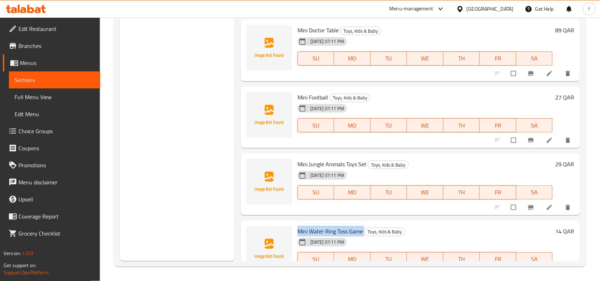
copy h6 "Mini Water Ring Toss Game"
click at [342, 226] on span "Mini Water Ring Toss Game" at bounding box center [330, 231] width 65 height 11
copy h6 "Mini Water Ring Toss Game"
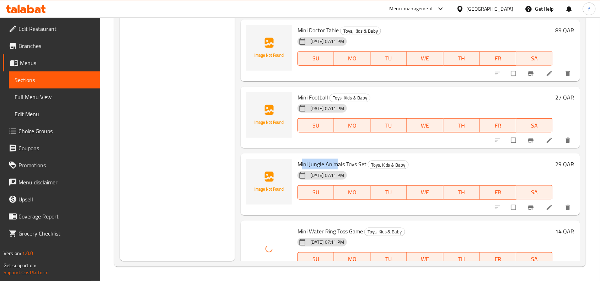
drag, startPoint x: 300, startPoint y: 140, endPoint x: 308, endPoint y: 146, distance: 9.2
click at [331, 159] on span "Mini Jungle Animals Toys Set" at bounding box center [332, 164] width 69 height 11
click at [298, 159] on span "Mini Jungle Animals Toys Set" at bounding box center [332, 164] width 69 height 11
click at [301, 159] on span "Mini Jungle Animals Toys Set" at bounding box center [332, 164] width 69 height 11
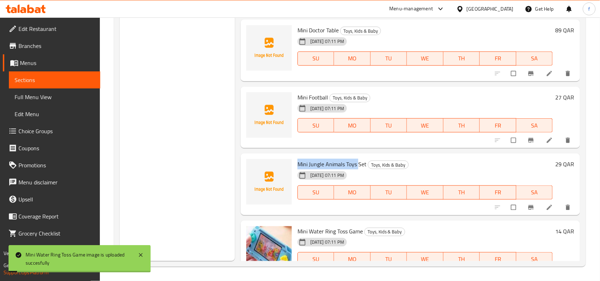
drag, startPoint x: 324, startPoint y: 143, endPoint x: 366, endPoint y: 145, distance: 42.3
click at [366, 159] on h6 "Mini Jungle Animals Toys Set Toys, Kids & Baby" at bounding box center [425, 164] width 255 height 10
copy span "Mini Jungle Animals Toys Set"
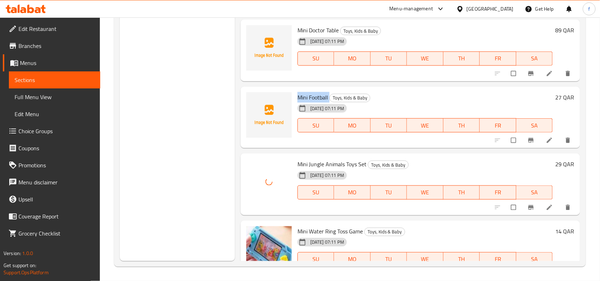
drag, startPoint x: 299, startPoint y: 76, endPoint x: 327, endPoint y: 75, distance: 28.8
click at [327, 92] on span "Mini Football" at bounding box center [313, 97] width 31 height 11
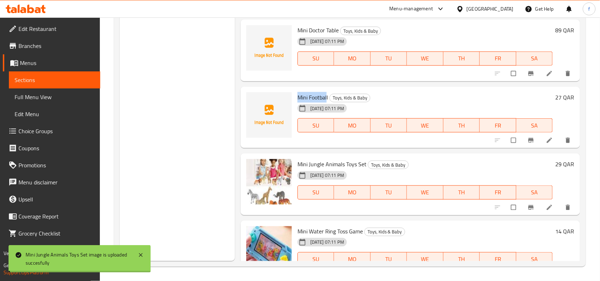
copy span "Mini Footbal"
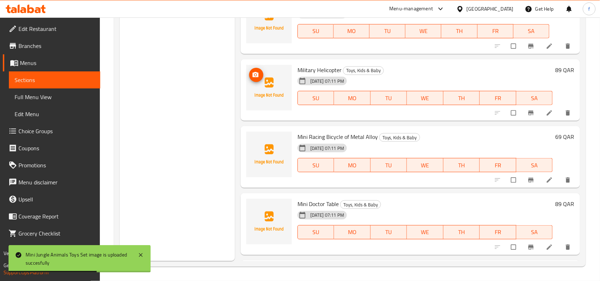
scroll to position [19874, 0]
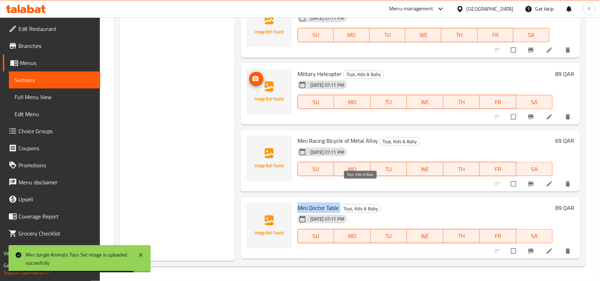
drag, startPoint x: 297, startPoint y: 187, endPoint x: 338, endPoint y: 189, distance: 41.3
click at [338, 200] on div "Mini Doctor Table Toys, Kids & Baby 03-10-2025 07:11 PM SU MO TU WE TH FR SA" at bounding box center [425, 228] width 261 height 56
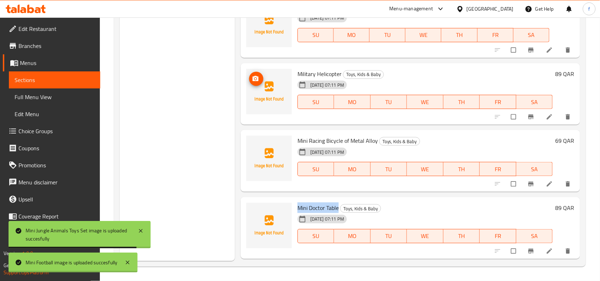
copy span "Mini Doctor Table"
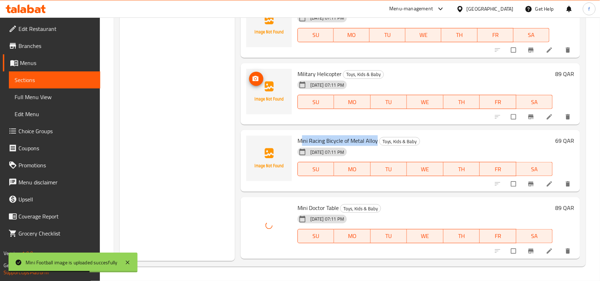
drag, startPoint x: 301, startPoint y: 119, endPoint x: 378, endPoint y: 123, distance: 76.5
click at [378, 136] on h6 "Mini Racing Bicycle of Metal Alloy Toys, Kids & Baby" at bounding box center [425, 141] width 255 height 10
copy span "ini Racing Bicycle of Metal Alloy"
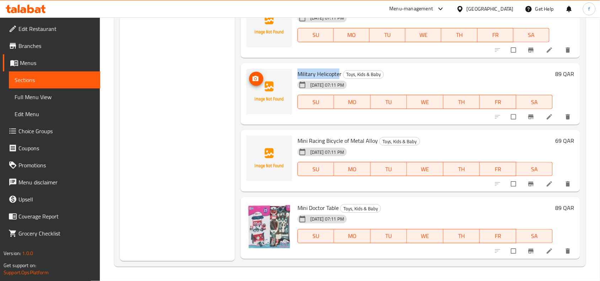
drag, startPoint x: 296, startPoint y: 52, endPoint x: 339, endPoint y: 53, distance: 42.7
click at [339, 66] on div "Military Helicopter Toys, Kids & Baby 03-10-2025 07:11 PM SU MO TU WE TH FR SA" at bounding box center [425, 94] width 261 height 56
copy span "Military Helicopte"
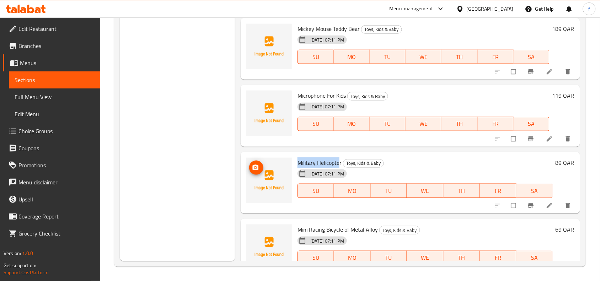
scroll to position [19741, 0]
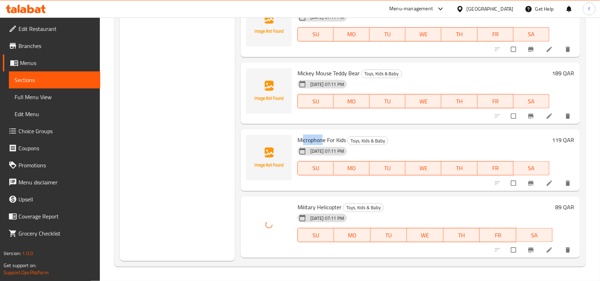
drag, startPoint x: 303, startPoint y: 121, endPoint x: 296, endPoint y: 121, distance: 6.8
click at [330, 135] on span "Microphone For Kids" at bounding box center [322, 140] width 48 height 11
click at [306, 135] on span "Microphone For Kids" at bounding box center [322, 140] width 48 height 11
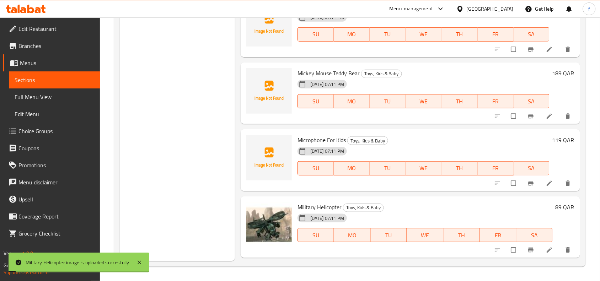
drag, startPoint x: 296, startPoint y: 121, endPoint x: 344, endPoint y: 123, distance: 48.0
click at [344, 132] on div "Microphone For Kids Toys, Kids & Baby 03-10-2025 07:11 PM SU MO TU WE TH FR SA" at bounding box center [424, 160] width 258 height 56
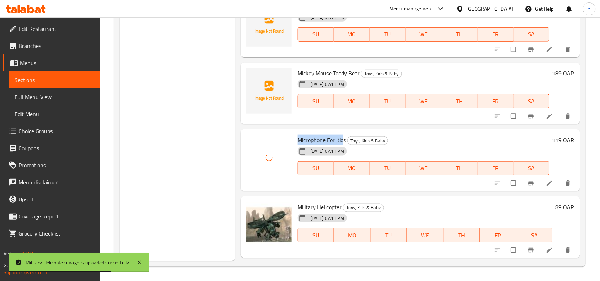
scroll to position [19652, 0]
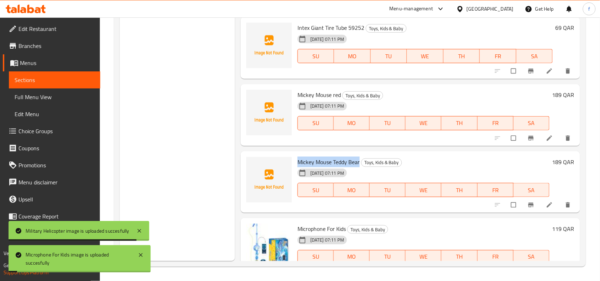
drag, startPoint x: 296, startPoint y: 142, endPoint x: 359, endPoint y: 142, distance: 63.3
click at [359, 154] on div "Mickey Mouse Teddy Bear Toys, Kids & Baby 03-10-2025 07:11 PM SU MO TU WE TH FR…" at bounding box center [424, 182] width 258 height 56
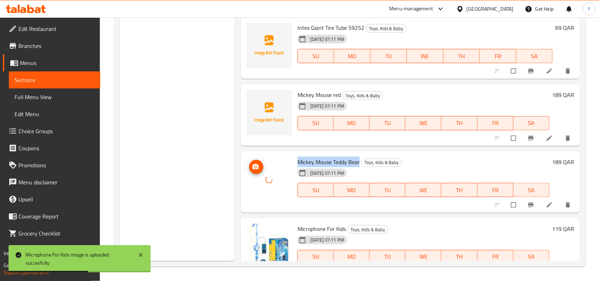
scroll to position [19608, 0]
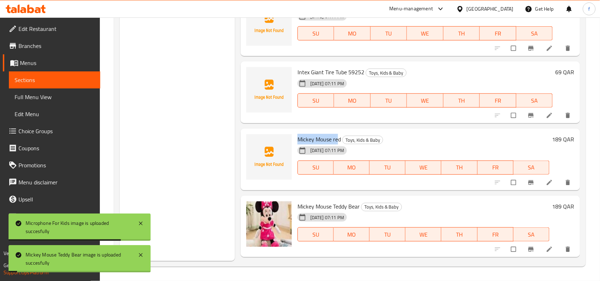
drag, startPoint x: 299, startPoint y: 119, endPoint x: 337, endPoint y: 119, distance: 37.7
click at [337, 134] on span "Mickey Mouse red" at bounding box center [319, 139] width 43 height 11
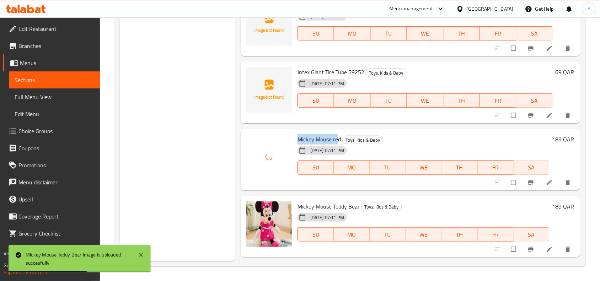
scroll to position [19519, 0]
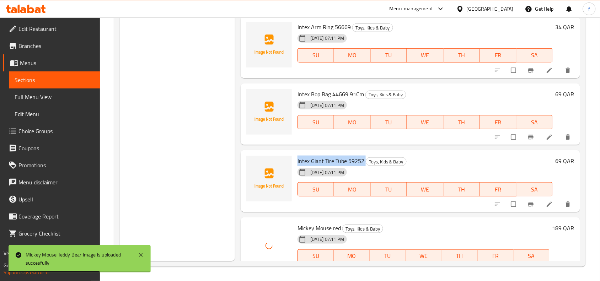
drag, startPoint x: 296, startPoint y: 143, endPoint x: 364, endPoint y: 143, distance: 68.3
click at [364, 153] on div "Intex Giant Tire Tube 59252 Toys, Kids & Baby 03-10-2025 07:11 PM SU MO TU WE T…" at bounding box center [425, 181] width 261 height 56
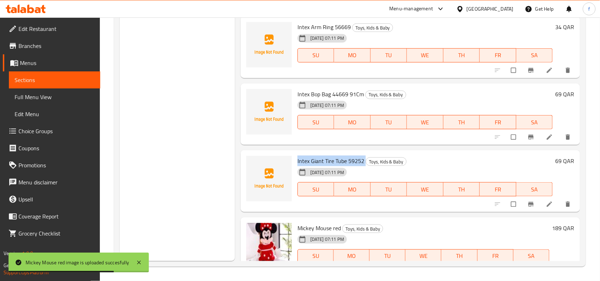
click at [329, 165] on div "03-10-2025 07:11 PM" at bounding box center [327, 172] width 65 height 14
drag, startPoint x: 322, startPoint y: 141, endPoint x: 297, endPoint y: 141, distance: 24.9
click at [297, 153] on div "Intex Giant Tire Tube 59252 Toys, Kids & Baby 03-10-2025 07:11 PM SU MO TU WE T…" at bounding box center [425, 181] width 261 height 56
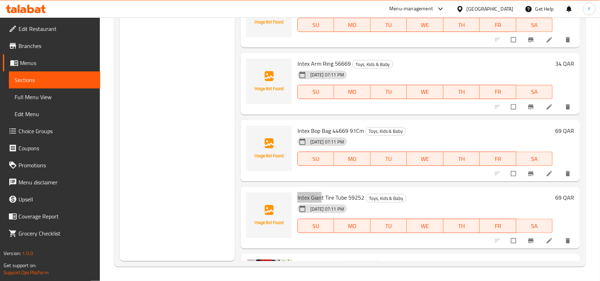
scroll to position [19430, 0]
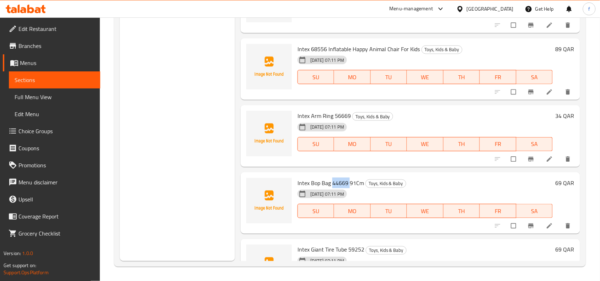
drag, startPoint x: 331, startPoint y: 162, endPoint x: 349, endPoint y: 164, distance: 17.5
click at [349, 178] on span "Intex Bop Bag 44669 91Cm" at bounding box center [331, 183] width 66 height 11
drag, startPoint x: 298, startPoint y: 161, endPoint x: 339, endPoint y: 164, distance: 41.3
click at [339, 178] on span "Intex Bop Bag 44669 91Cm" at bounding box center [331, 183] width 66 height 11
click at [328, 178] on span "Intex Bop Bag 44669 91Cm" at bounding box center [331, 183] width 66 height 11
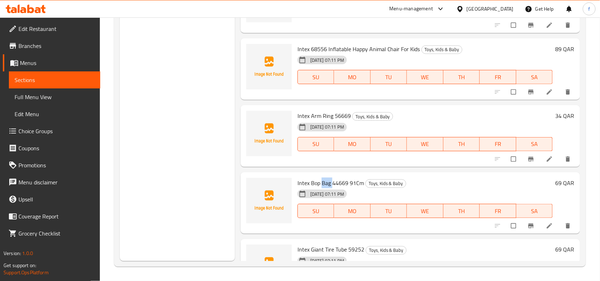
click at [328, 178] on span "Intex Bop Bag 44669 91Cm" at bounding box center [331, 183] width 66 height 11
click at [327, 178] on span "Intex Bop Bag 44669 91Cm" at bounding box center [331, 183] width 66 height 11
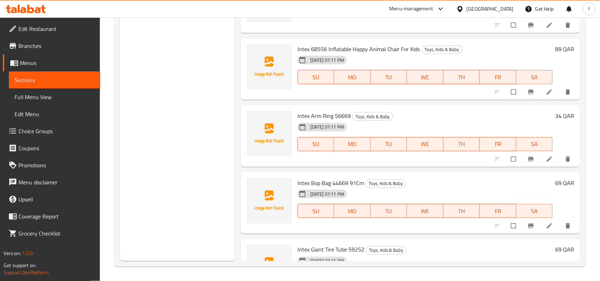
click at [318, 178] on span "Intex Bop Bag 44669 91Cm" at bounding box center [331, 183] width 66 height 11
drag, startPoint x: 319, startPoint y: 162, endPoint x: 311, endPoint y: 164, distance: 7.6
click at [311, 178] on span "Intex Bop Bag 44669 91Cm" at bounding box center [331, 183] width 66 height 11
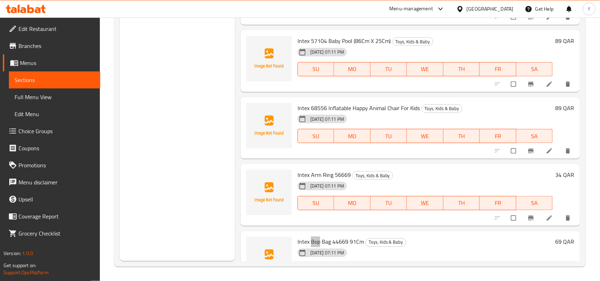
scroll to position [19341, 0]
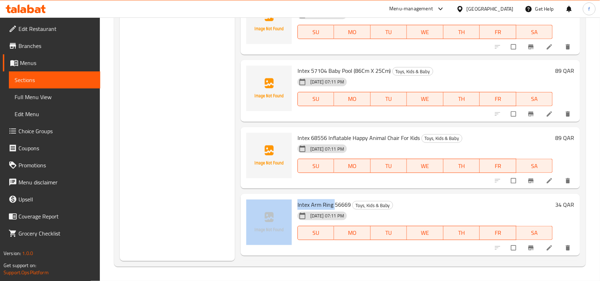
drag, startPoint x: 335, startPoint y: 184, endPoint x: 292, endPoint y: 182, distance: 42.7
click at [292, 197] on div "Intex Arm Ring 56669 Toys, Kids & Baby 03-10-2025 07:11 PM SU MO TU WE TH FR SA…" at bounding box center [411, 225] width 334 height 56
click at [303, 199] on span "Intex Arm Ring 56669" at bounding box center [324, 204] width 53 height 11
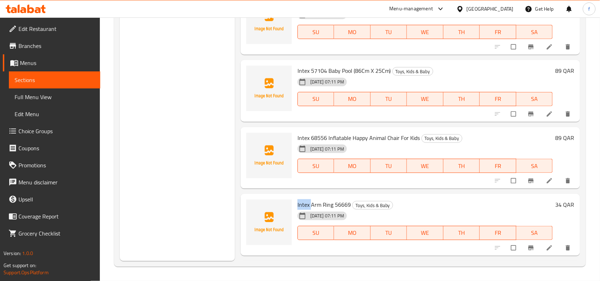
click at [303, 199] on span "Intex Arm Ring 56669" at bounding box center [324, 204] width 53 height 11
click at [317, 199] on span "Intex Arm Ring 56669" at bounding box center [324, 204] width 53 height 11
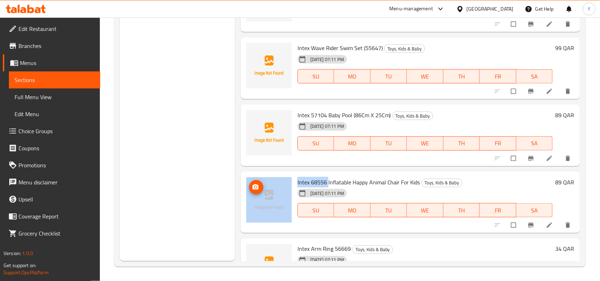
drag, startPoint x: 327, startPoint y: 162, endPoint x: 290, endPoint y: 162, distance: 37.0
click at [290, 175] on div "Intex 68556 Inflatable Happy Animal Chair For Kids Toys, Kids & Baby 03-10-2025…" at bounding box center [411, 203] width 334 height 56
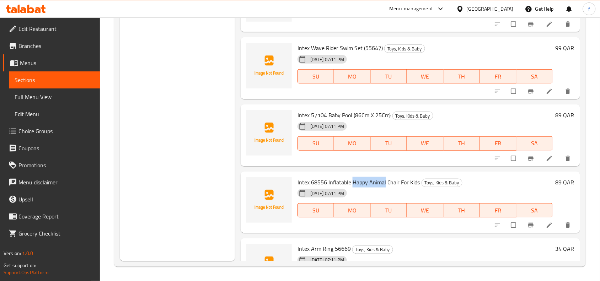
drag, startPoint x: 385, startPoint y: 162, endPoint x: 353, endPoint y: 161, distance: 32.0
click at [353, 177] on span "Intex 68556 Inflatable Happy Animal Chair For Kids" at bounding box center [359, 182] width 123 height 11
drag, startPoint x: 397, startPoint y: 162, endPoint x: 330, endPoint y: 164, distance: 67.6
click at [330, 177] on span "Intex 68556 Inflatable Happy Animal Chair For Kids" at bounding box center [359, 182] width 123 height 11
click at [345, 177] on span "Intex 68556 Inflatable Happy Animal Chair For Kids" at bounding box center [359, 182] width 123 height 11
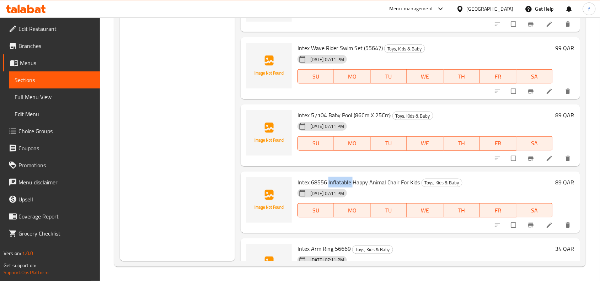
click at [345, 177] on span "Intex 68556 Inflatable Happy Animal Chair For Kids" at bounding box center [359, 182] width 123 height 11
click at [350, 177] on span "Intex 68556 Inflatable Happy Animal Chair For Kids" at bounding box center [359, 182] width 123 height 11
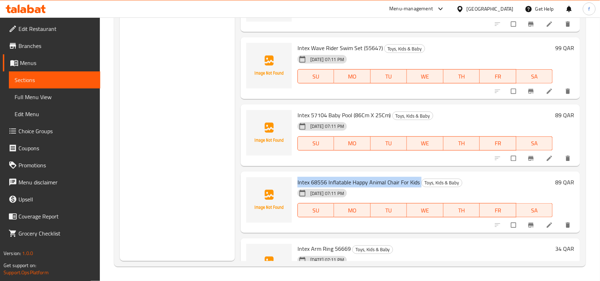
click at [350, 177] on span "Intex 68556 Inflatable Happy Animal Chair For Kids" at bounding box center [359, 182] width 123 height 11
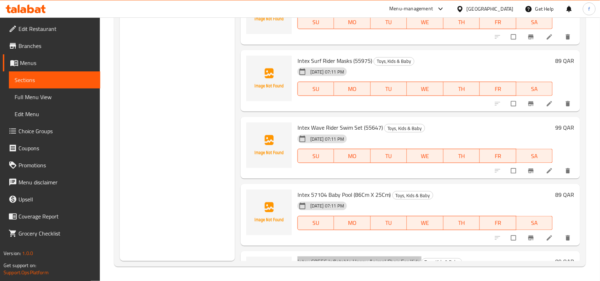
scroll to position [19208, 0]
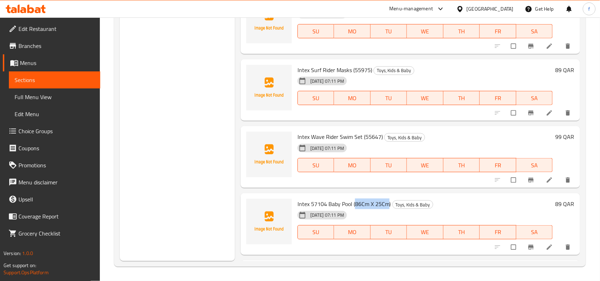
drag, startPoint x: 356, startPoint y: 182, endPoint x: 389, endPoint y: 187, distance: 34.0
click at [389, 199] on span "Intex 57104 Baby Pool (86Cm X 25Cm)" at bounding box center [345, 204] width 94 height 11
click at [372, 199] on span "Intex 57104 Baby Pool (86Cm X 25Cm)" at bounding box center [345, 204] width 94 height 11
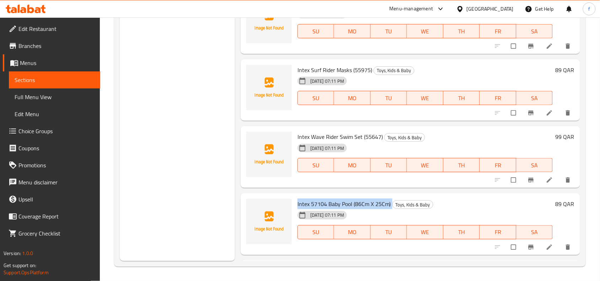
click at [372, 199] on span "Intex 57104 Baby Pool (86Cm X 25Cm)" at bounding box center [345, 204] width 94 height 11
drag, startPoint x: 355, startPoint y: 183, endPoint x: 388, endPoint y: 184, distance: 32.7
click at [388, 199] on span "Intex 57104 Baby Pool (86Cm X 25Cm)" at bounding box center [345, 204] width 94 height 11
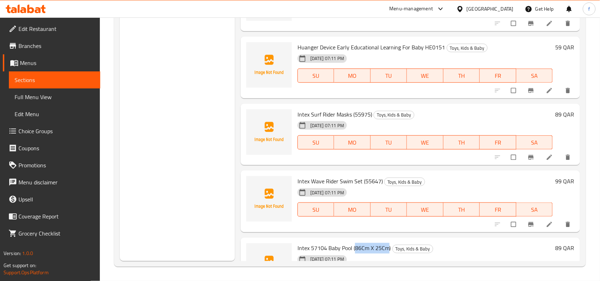
click at [369, 176] on span "Intex Wave Rider Swim Set (55647)" at bounding box center [340, 181] width 85 height 11
click at [360, 109] on span "Intex Surf Rider Masks (55975)" at bounding box center [335, 114] width 75 height 11
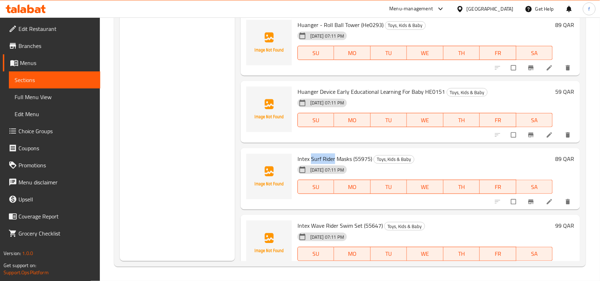
drag, startPoint x: 311, startPoint y: 139, endPoint x: 334, endPoint y: 139, distance: 22.4
click at [334, 154] on span "Intex Surf Rider Masks (55975)" at bounding box center [335, 159] width 75 height 11
click at [320, 154] on span "Intex Surf Rider Masks (55975)" at bounding box center [335, 159] width 75 height 11
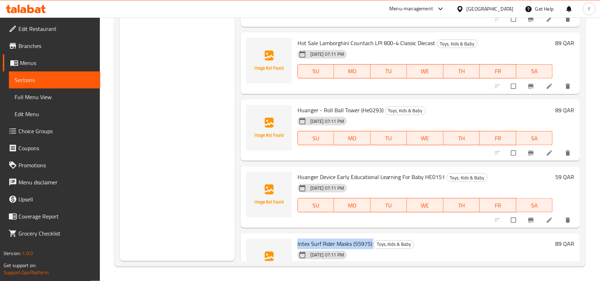
scroll to position [19030, 0]
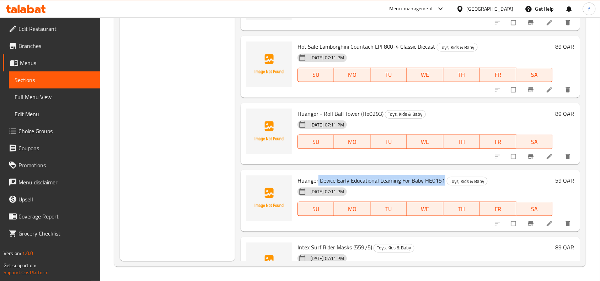
drag, startPoint x: 318, startPoint y: 159, endPoint x: 442, endPoint y: 160, distance: 124.1
click at [442, 175] on span "Huanger Device Early Educational Learning For Baby HE0151" at bounding box center [372, 180] width 148 height 11
click at [431, 175] on span "Huanger Device Early Educational Learning For Baby HE0151" at bounding box center [372, 180] width 148 height 11
drag, startPoint x: 423, startPoint y: 161, endPoint x: 446, endPoint y: 161, distance: 22.8
click at [446, 176] on h6 "Huanger Device Early Educational Learning For Baby HE0151 Toys, Kids & Baby" at bounding box center [425, 181] width 255 height 10
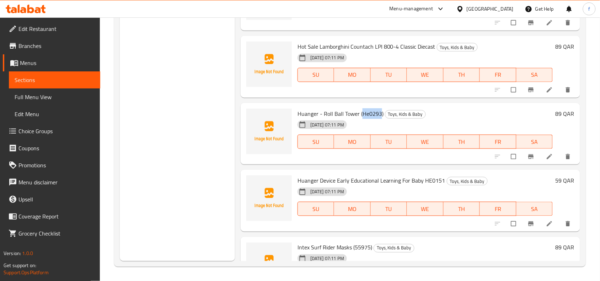
drag, startPoint x: 362, startPoint y: 93, endPoint x: 380, endPoint y: 95, distance: 18.2
click at [380, 108] on span "Huanger - Roll Ball Tower (He0293)" at bounding box center [341, 113] width 86 height 11
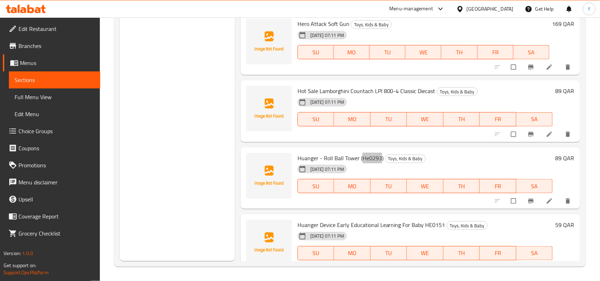
scroll to position [18941, 0]
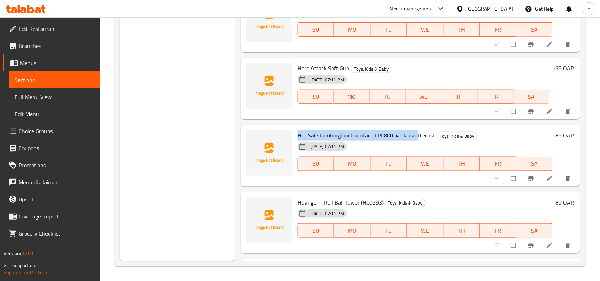
drag, startPoint x: 299, startPoint y: 116, endPoint x: 416, endPoint y: 113, distance: 116.7
click at [416, 130] on span "Hot Sale Lamborghini Countach LPI 800-4 Classic Diecast" at bounding box center [367, 135] width 138 height 11
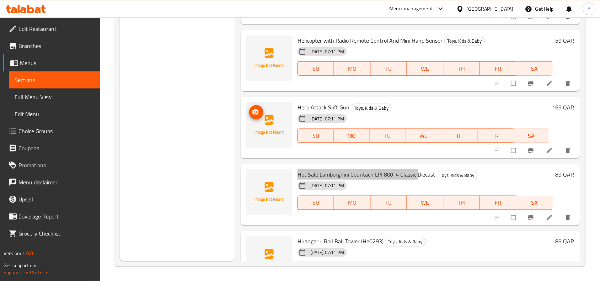
scroll to position [18896, 0]
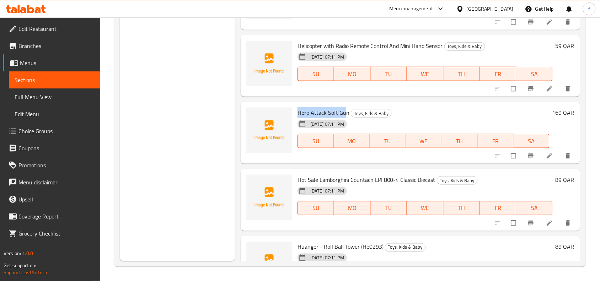
drag, startPoint x: 299, startPoint y: 93, endPoint x: 344, endPoint y: 94, distance: 45.2
click at [344, 107] on span "Hero Attack Soft Gun" at bounding box center [324, 112] width 52 height 11
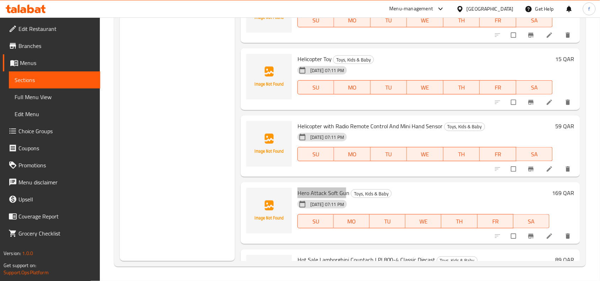
scroll to position [18808, 0]
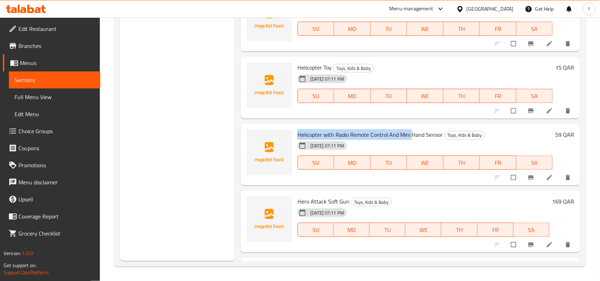
drag, startPoint x: 296, startPoint y: 114, endPoint x: 411, endPoint y: 114, distance: 114.8
click at [411, 127] on div "Helicopter with Radio Remote Control And Mini Hand Sensor Toys, Kids & Baby 03-…" at bounding box center [425, 155] width 261 height 56
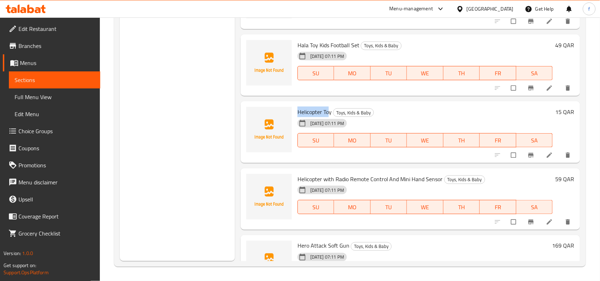
drag, startPoint x: 297, startPoint y: 93, endPoint x: 328, endPoint y: 91, distance: 31.3
click at [328, 104] on div "Helicopter Toy Toys, Kids & Baby 03-10-2025 07:11 PM SU MO TU WE TH FR SA" at bounding box center [425, 132] width 261 height 56
click at [315, 107] on span "Helicopter Toy" at bounding box center [315, 112] width 34 height 11
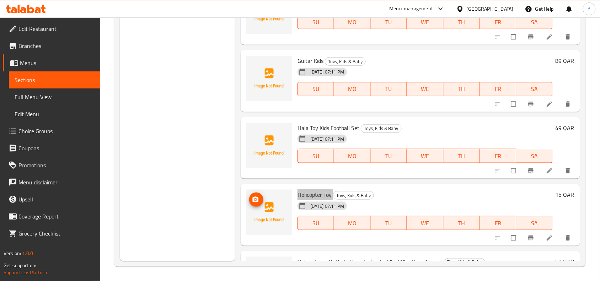
scroll to position [18674, 0]
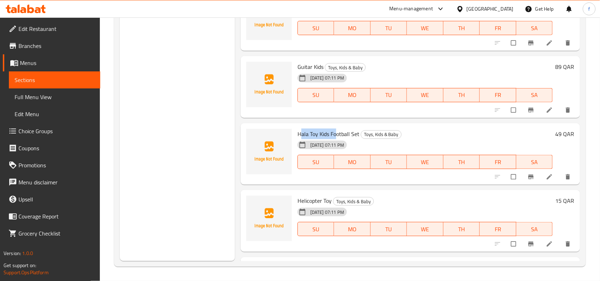
drag, startPoint x: 301, startPoint y: 115, endPoint x: 337, endPoint y: 112, distance: 36.4
click at [337, 129] on span "Hala Toy Kids Football Set" at bounding box center [329, 134] width 62 height 11
click at [302, 129] on span "Hala Toy Kids Football Set" at bounding box center [329, 134] width 62 height 11
drag, startPoint x: 296, startPoint y: 114, endPoint x: 353, endPoint y: 115, distance: 56.9
click at [359, 126] on div "Hala Toy Kids Football Set Toys, Kids & Baby 03-10-2025 07:11 PM SU MO TU WE TH…" at bounding box center [425, 154] width 261 height 56
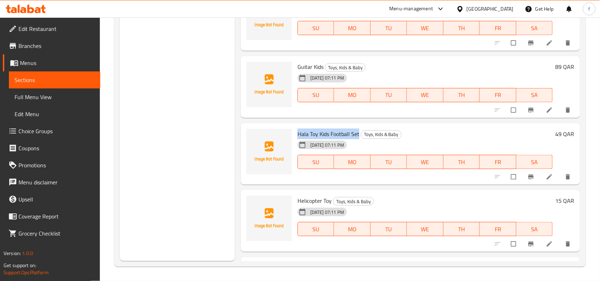
click at [310, 129] on span "Hala Toy Kids Football Set" at bounding box center [329, 134] width 62 height 11
drag, startPoint x: 301, startPoint y: 114, endPoint x: 340, endPoint y: 112, distance: 38.8
click at [340, 129] on span "Hala Toy Kids Football Set" at bounding box center [329, 134] width 62 height 11
click at [324, 129] on span "Hala Toy Kids Football Set" at bounding box center [329, 134] width 62 height 11
click at [298, 129] on span "Hala Toy Kids Football Set" at bounding box center [329, 134] width 62 height 11
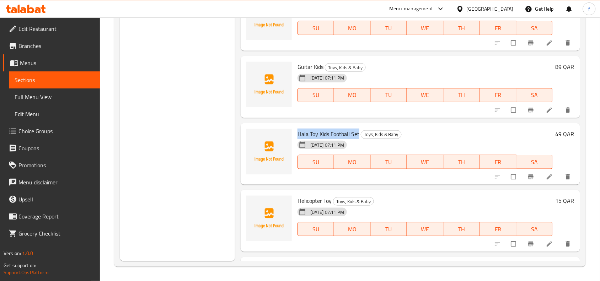
drag, startPoint x: 295, startPoint y: 114, endPoint x: 358, endPoint y: 114, distance: 63.3
click at [358, 126] on div "Hala Toy Kids Football Set Toys, Kids & Baby 03-10-2025 07:11 PM SU MO TU WE TH…" at bounding box center [425, 154] width 261 height 56
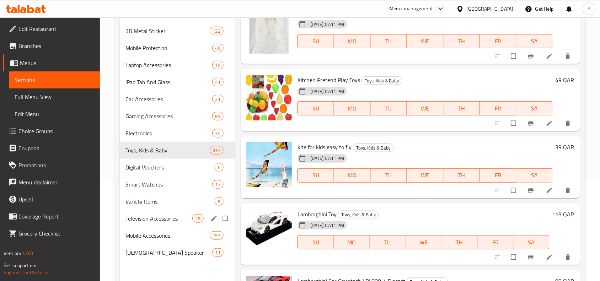
scroll to position [133, 0]
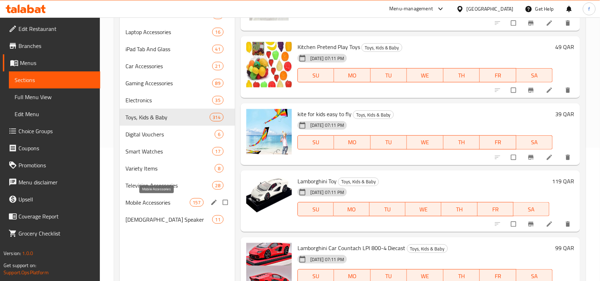
click at [148, 205] on span "Mobile Accessories" at bounding box center [158, 202] width 64 height 9
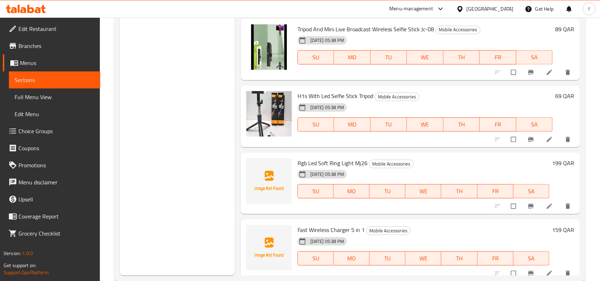
scroll to position [400, 0]
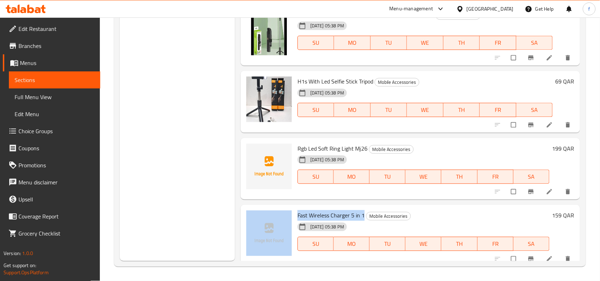
drag, startPoint x: 294, startPoint y: 210, endPoint x: 363, endPoint y: 213, distance: 69.4
click at [363, 213] on div "Fast Wireless Charger 5 in 1 Mobile Accessories 03-10-2025 05:38 PM SU MO TU WE…" at bounding box center [411, 236] width 334 height 56
copy div "Fast Wireless Charger 5 in 1"
click at [320, 210] on span "Fast Wireless Charger 5 in 1" at bounding box center [331, 215] width 67 height 11
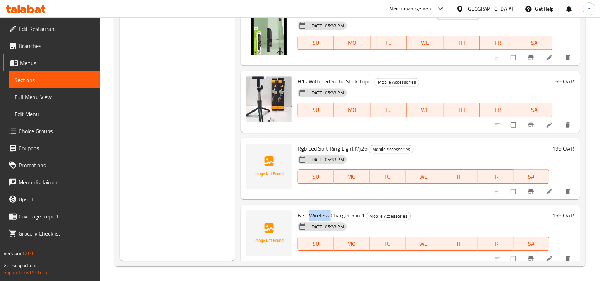
click at [320, 210] on span "Fast Wireless Charger 5 in 1" at bounding box center [331, 215] width 67 height 11
click at [310, 210] on span "Fast Wireless Charger 5 in 1" at bounding box center [331, 215] width 67 height 11
drag, startPoint x: 310, startPoint y: 209, endPoint x: 348, endPoint y: 211, distance: 37.7
click at [348, 211] on span "Fast Wireless Charger 5 in 1" at bounding box center [331, 215] width 67 height 11
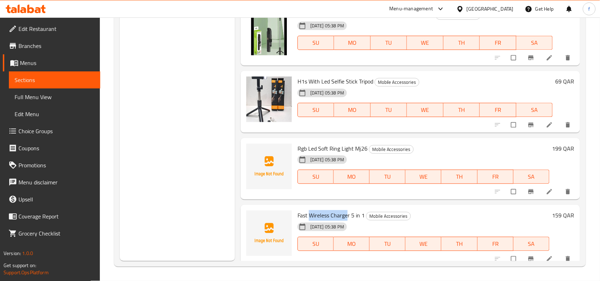
copy span "Wireless Charge"
click at [351, 210] on span "Fast Wireless Charger 5 in 1" at bounding box center [331, 215] width 67 height 11
drag, startPoint x: 351, startPoint y: 210, endPoint x: 363, endPoint y: 212, distance: 12.1
click at [363, 212] on span "Fast Wireless Charger 5 in 1" at bounding box center [331, 215] width 67 height 11
copy h6 "5 in 1"
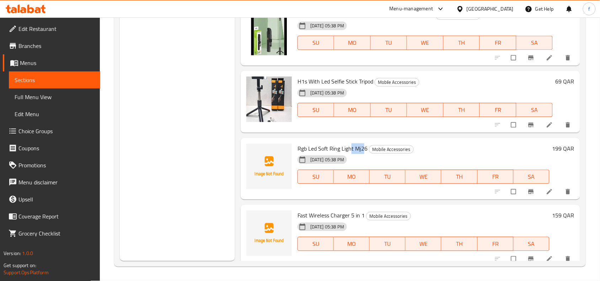
drag, startPoint x: 352, startPoint y: 142, endPoint x: 363, endPoint y: 144, distance: 11.4
click at [363, 144] on span "Rgb Led Soft Ring Light Mj26" at bounding box center [333, 149] width 70 height 11
click at [362, 144] on span "Rgb Led Soft Ring Light Mj26" at bounding box center [333, 149] width 70 height 11
drag, startPoint x: 354, startPoint y: 143, endPoint x: 365, endPoint y: 144, distance: 11.5
click at [365, 144] on span "Rgb Led Soft Ring Light Mj26" at bounding box center [333, 149] width 70 height 11
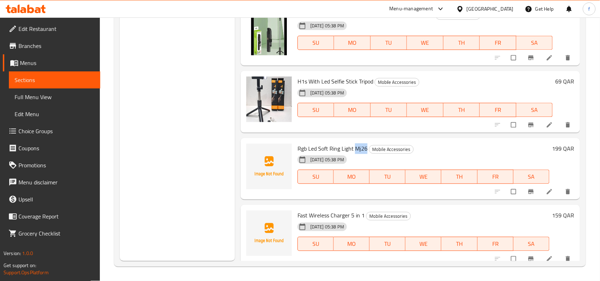
copy span "Mj26"
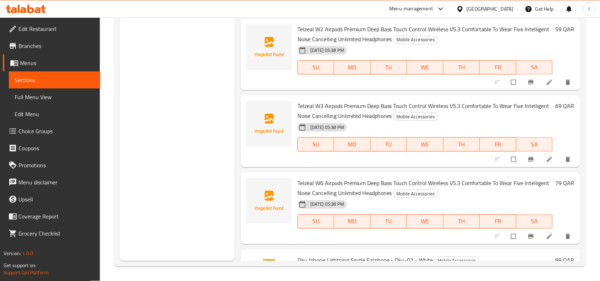
scroll to position [9186, 0]
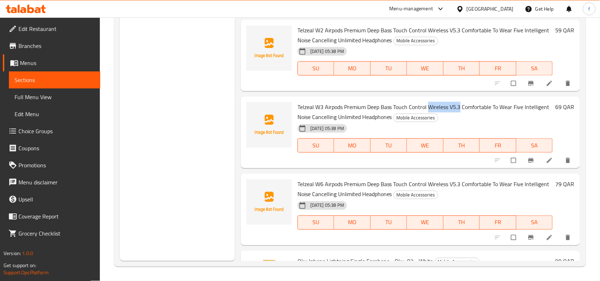
drag, startPoint x: 461, startPoint y: 102, endPoint x: 430, endPoint y: 102, distance: 30.6
click at [430, 102] on span "Telzeal W3 Airpods Premium Deep Bass Touch Control Wireless V5.3 Comfortable To…" at bounding box center [424, 112] width 252 height 21
copy span "Wireless V5.3"
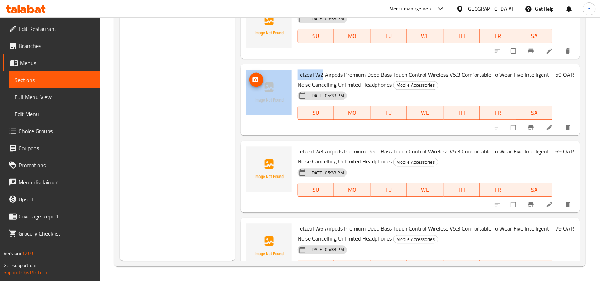
drag, startPoint x: 323, startPoint y: 70, endPoint x: 288, endPoint y: 65, distance: 34.8
click at [288, 67] on div "Telzeal W2 Airpods Premium Deep Bass Touch Control Wireless V5.3 Comfortable To…" at bounding box center [411, 100] width 334 height 66
copy div "Telzeal W2"
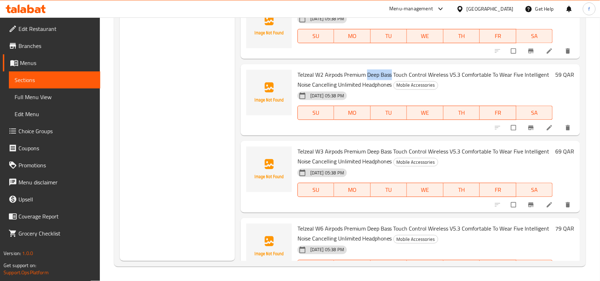
drag, startPoint x: 393, startPoint y: 68, endPoint x: 368, endPoint y: 74, distance: 25.1
click at [368, 74] on span "Telzeal W2 Airpods Premium Deep Bass Touch Control Wireless V5.3 Comfortable To…" at bounding box center [424, 80] width 252 height 21
copy span "Deep Bass"
drag, startPoint x: 314, startPoint y: 70, endPoint x: 294, endPoint y: 68, distance: 19.7
click at [295, 68] on div "Telzeal W2 Airpods Premium Deep Bass Touch Control Wireless V5.3 Comfortable To…" at bounding box center [425, 100] width 261 height 66
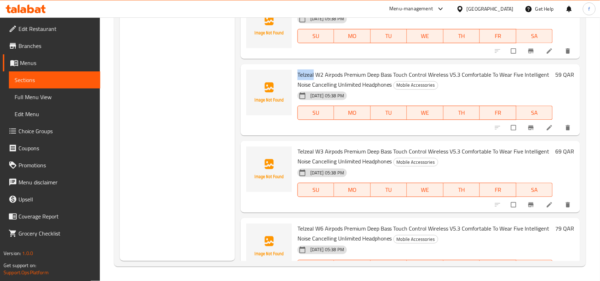
copy span "Telzeal"
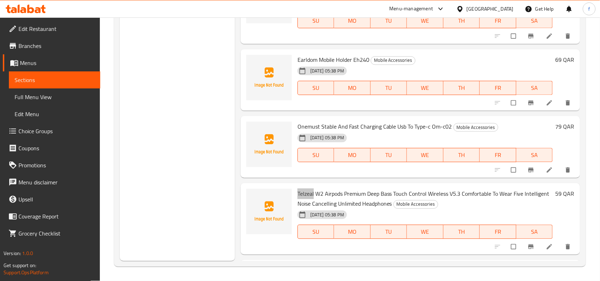
scroll to position [9008, 0]
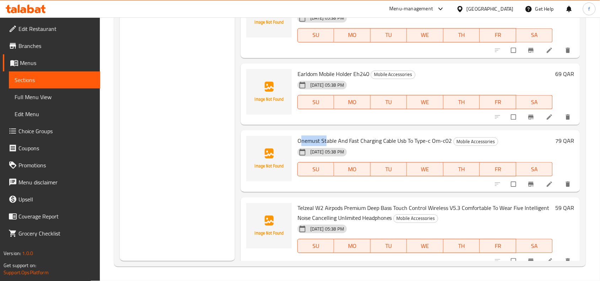
drag, startPoint x: 301, startPoint y: 135, endPoint x: 325, endPoint y: 134, distance: 24.2
click at [325, 136] on span "Onemust Stable And Fast Charging Cable Usb To Type-c Om-c02" at bounding box center [375, 141] width 155 height 11
click at [314, 136] on span "Onemust Stable And Fast Charging Cable Usb To Type-c Om-c02" at bounding box center [375, 141] width 155 height 11
drag, startPoint x: 297, startPoint y: 135, endPoint x: 334, endPoint y: 134, distance: 36.3
click at [334, 136] on span "Onemust Stable And Fast Charging Cable Usb To Type-c Om-c02" at bounding box center [375, 141] width 155 height 11
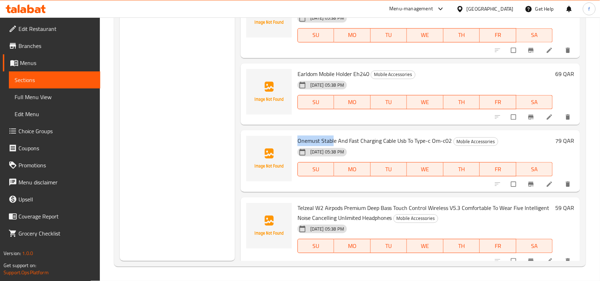
copy span "Onemust Stabl"
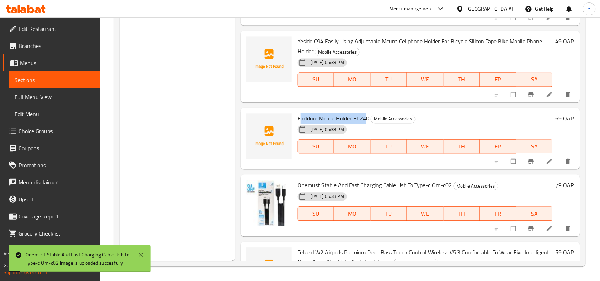
drag, startPoint x: 300, startPoint y: 112, endPoint x: 316, endPoint y: 116, distance: 15.8
click at [367, 114] on span "Earldom Mobile Holder Eh240" at bounding box center [334, 118] width 72 height 11
click at [356, 113] on span "Earldom Mobile Holder Eh240" at bounding box center [334, 118] width 72 height 11
click at [305, 116] on span "Earldom Mobile Holder Eh240" at bounding box center [334, 118] width 72 height 11
drag, startPoint x: 296, startPoint y: 115, endPoint x: 368, endPoint y: 115, distance: 72.5
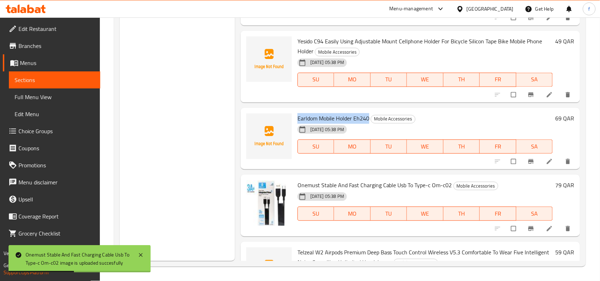
click at [368, 115] on div "Earldom Mobile Holder Eh240 Mobile Accessories 03-10-2025 05:38 PM SU MO TU WE …" at bounding box center [425, 139] width 261 height 56
copy span "Earldom Mobile Holder Eh240"
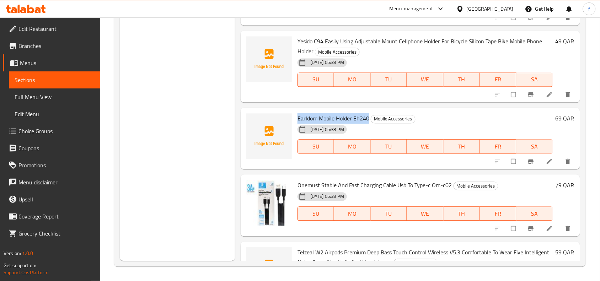
click at [314, 114] on span "Earldom Mobile Holder Eh240" at bounding box center [334, 118] width 72 height 11
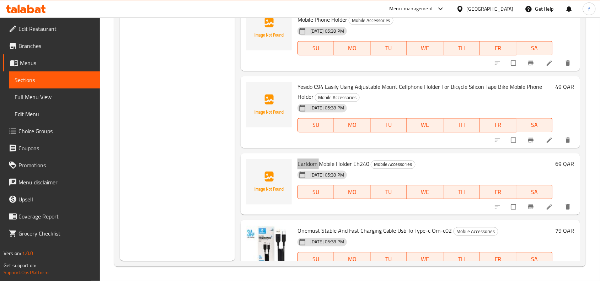
scroll to position [8875, 0]
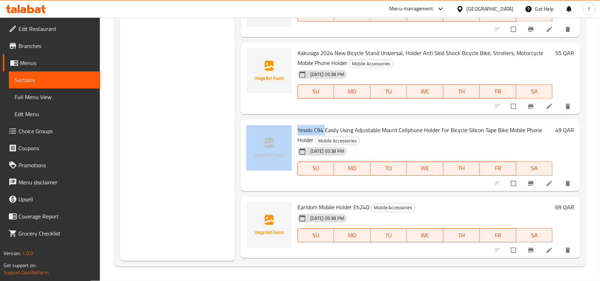
drag, startPoint x: 325, startPoint y: 127, endPoint x: 293, endPoint y: 124, distance: 32.8
click at [293, 124] on div "Yesido C94 Easily Using Adjustable Mount Cellphone Holder For Bicycle Silicon T…" at bounding box center [411, 156] width 334 height 66
click at [314, 120] on div "Yesido C94 Easily Using Adjustable Mount Cellphone Holder For Bicycle Silicon T…" at bounding box center [411, 156] width 340 height 72
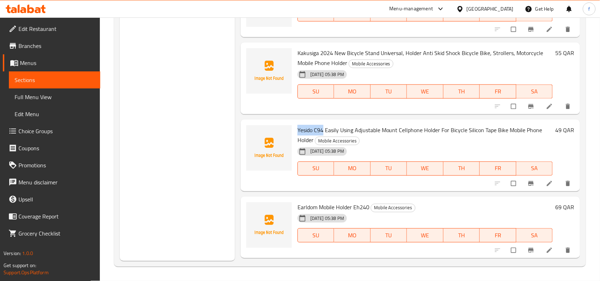
drag, startPoint x: 324, startPoint y: 125, endPoint x: 295, endPoint y: 127, distance: 28.5
click at [295, 127] on div "Yesido C94 Easily Using Adjustable Mount Cellphone Holder For Bicycle Silicon T…" at bounding box center [425, 156] width 261 height 66
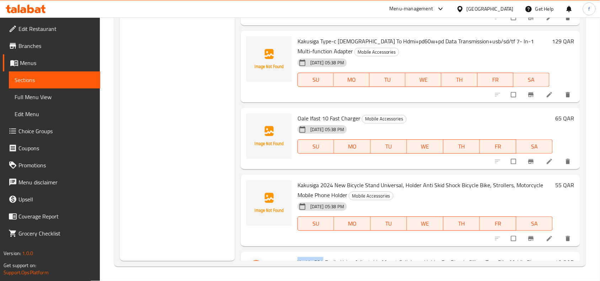
scroll to position [8741, 0]
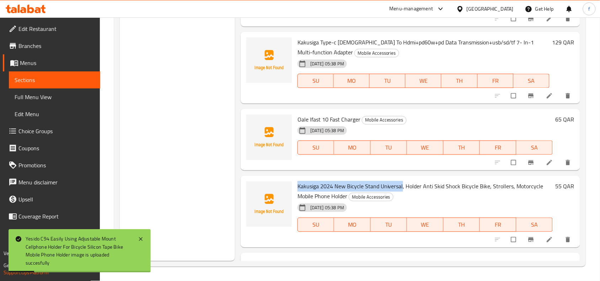
drag, startPoint x: 299, startPoint y: 180, endPoint x: 402, endPoint y: 183, distance: 103.2
click at [402, 183] on span "Kakusiga 2024 New Bicycle Stand Universal, Holder Anti Skid Shock Bicycle Bike,…" at bounding box center [421, 191] width 246 height 21
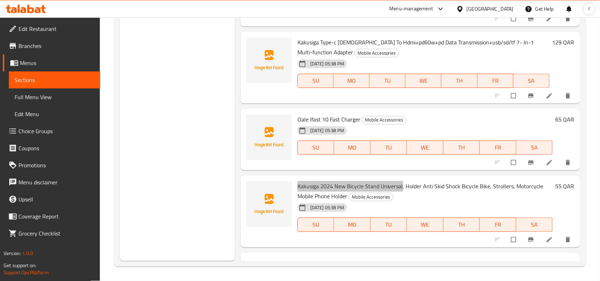
scroll to position [8697, 0]
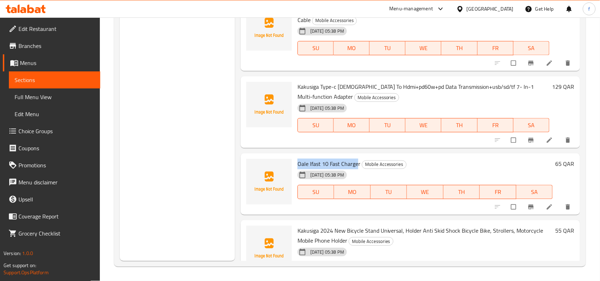
drag, startPoint x: 299, startPoint y: 157, endPoint x: 358, endPoint y: 161, distance: 59.1
click at [358, 161] on span "Oale Ifast 10 Fast Charger" at bounding box center [329, 164] width 63 height 11
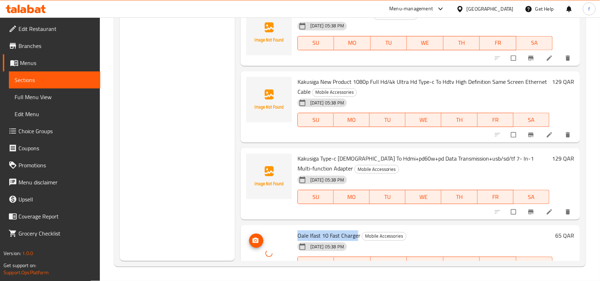
scroll to position [8608, 0]
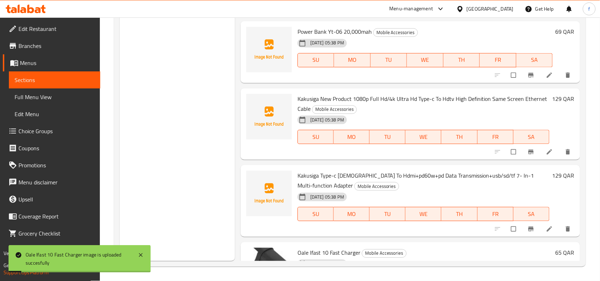
click at [438, 171] on span "Kakusiga Type-c Male To Hdmi+pd60w+pd Data Transmission+usb/sd/tf 7- In-1 Multi…" at bounding box center [416, 181] width 237 height 21
click at [444, 172] on span "Kakusiga Type-c Male To Hdmi+pd60w+pd Data Transmission+usb/sd/tf 7- In-1 Multi…" at bounding box center [416, 181] width 237 height 21
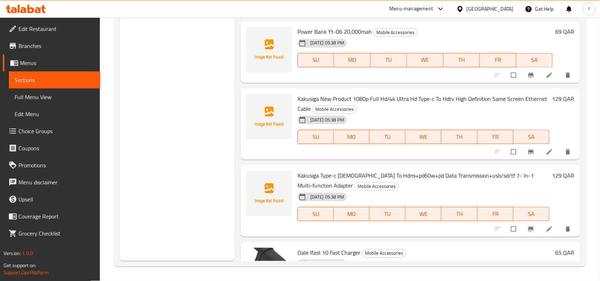
click at [433, 175] on span "Kakusiga Type-c Male To Hdmi+pd60w+pd Data Transmission+usb/sd/tf 7- In-1 Multi…" at bounding box center [416, 181] width 237 height 21
click at [364, 171] on span "Kakusiga Type-c Male To Hdmi+pd60w+pd Data Transmission+usb/sd/tf 7- In-1 Multi…" at bounding box center [416, 181] width 237 height 21
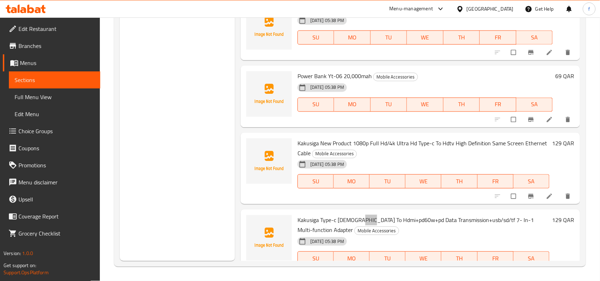
scroll to position [8519, 0]
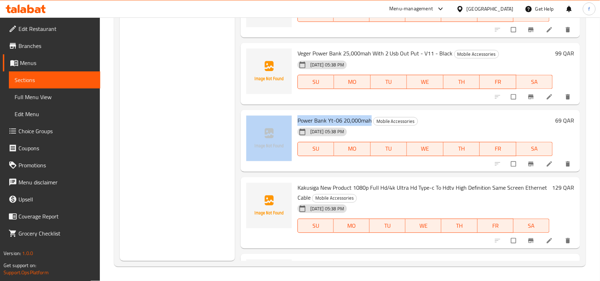
drag, startPoint x: 294, startPoint y: 114, endPoint x: 369, endPoint y: 116, distance: 75.4
click at [369, 116] on div "Power Bank Yt-06 20,000mah Mobile Accessories 03-10-2025 05:38 PM SU MO TU WE T…" at bounding box center [411, 141] width 334 height 56
click at [352, 116] on span "Power Bank Yt-06 20,000mah" at bounding box center [335, 121] width 74 height 11
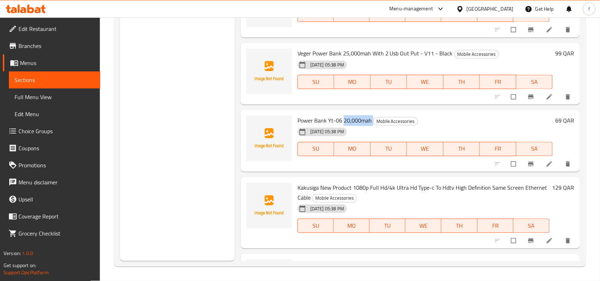
click at [352, 116] on span "Power Bank Yt-06 20,000mah" at bounding box center [335, 121] width 74 height 11
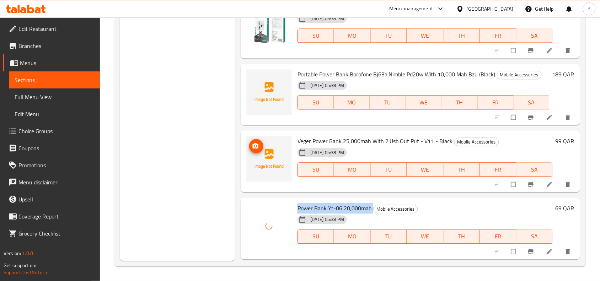
scroll to position [8430, 0]
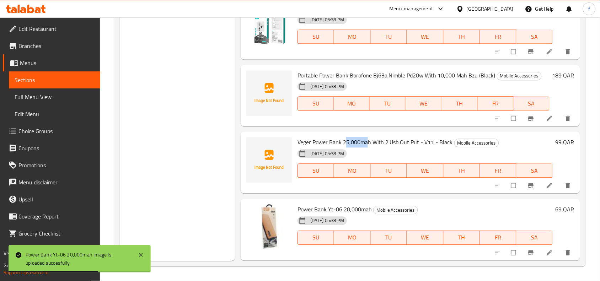
drag, startPoint x: 368, startPoint y: 138, endPoint x: 346, endPoint y: 139, distance: 22.8
click at [346, 139] on span "Veger Power Bank 25,000mah With 2 Usb Out Put - V11 - Black" at bounding box center [375, 142] width 155 height 11
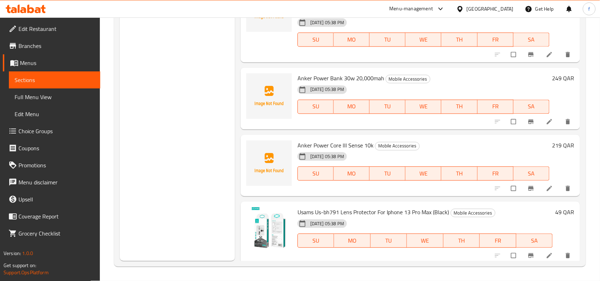
scroll to position [8208, 0]
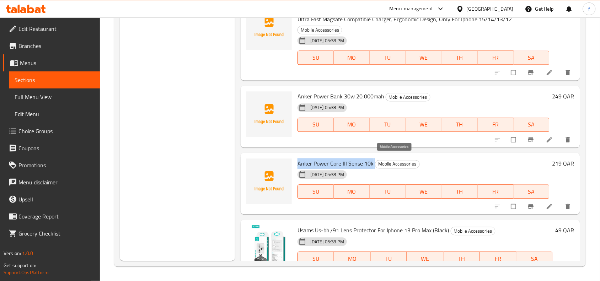
drag, startPoint x: 297, startPoint y: 161, endPoint x: 374, endPoint y: 162, distance: 77.2
click at [374, 162] on div "Anker Power Core III Sense 10k Mobile Accessories 03-10-2025 05:38 PM SU MO TU …" at bounding box center [424, 184] width 258 height 56
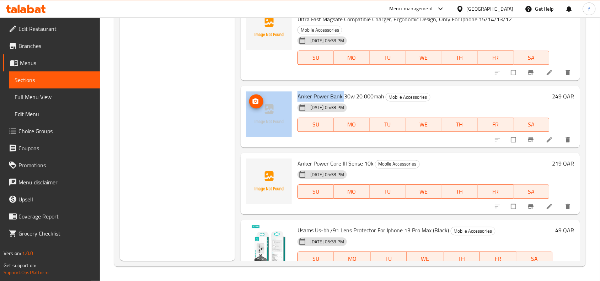
drag, startPoint x: 342, startPoint y: 92, endPoint x: 280, endPoint y: 87, distance: 62.7
click at [280, 89] on div "Anker Power Bank 30w 20,000mah Mobile Accessories 03-10-2025 05:38 PM SU MO TU …" at bounding box center [411, 117] width 334 height 56
click at [319, 89] on div "Anker Power Bank 30w 20,000mah Mobile Accessories 03-10-2025 05:38 PM SU MO TU …" at bounding box center [424, 117] width 258 height 56
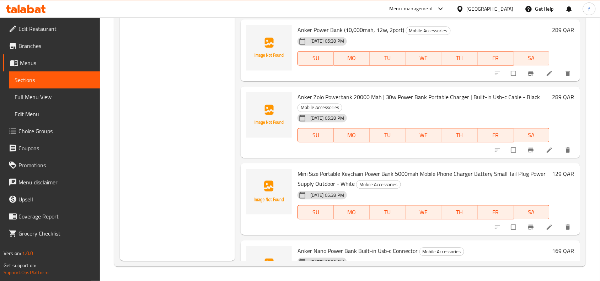
scroll to position [7897, 0]
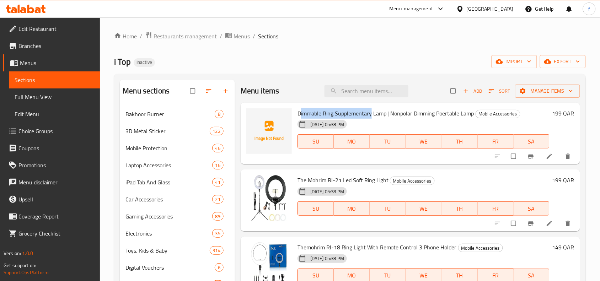
drag, startPoint x: 300, startPoint y: 115, endPoint x: 372, endPoint y: 114, distance: 71.8
click at [372, 114] on span "Dimmable Ring Supplementary Lamp | Nonpolar Dimming Poertable Lamp" at bounding box center [386, 113] width 177 height 11
copy span "immable Ring Supplementary"
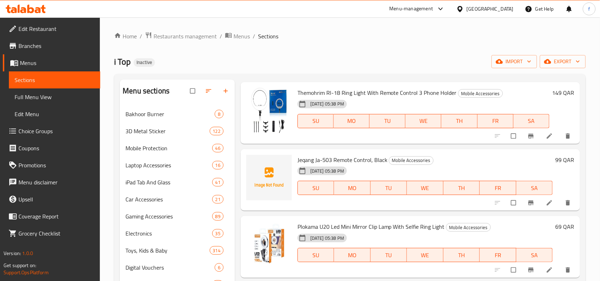
scroll to position [178, 0]
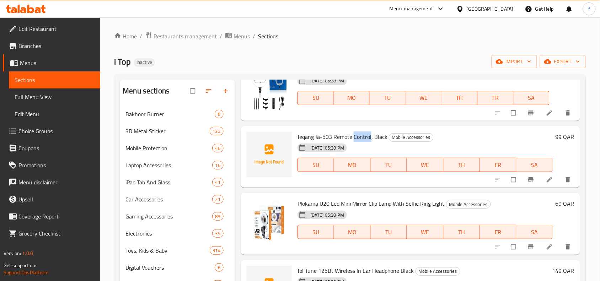
drag, startPoint x: 370, startPoint y: 138, endPoint x: 353, endPoint y: 137, distance: 17.4
click at [353, 137] on span "Jeqang Ja-503 Remote Control, Black" at bounding box center [343, 137] width 90 height 11
copy span "Control"
click at [365, 139] on span "Jeqang Ja-503 Remote Control, Black" at bounding box center [343, 137] width 90 height 11
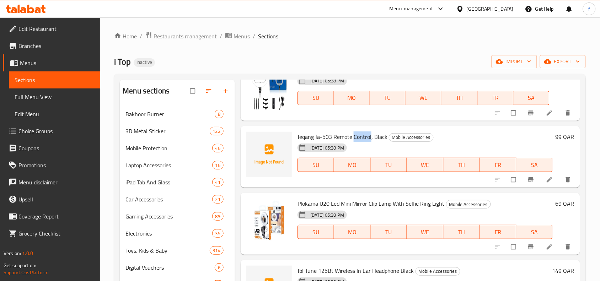
copy span "Control"
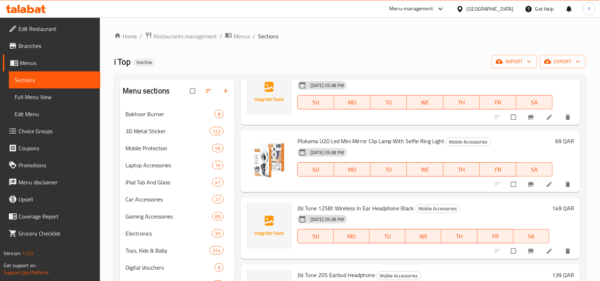
scroll to position [267, 0]
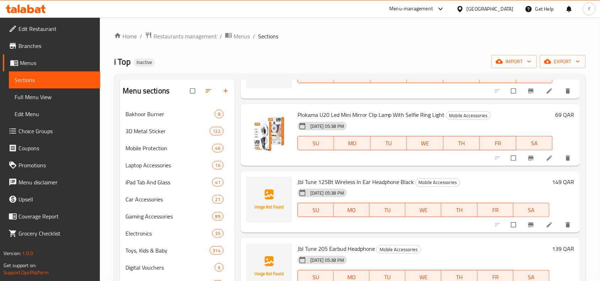
click at [385, 180] on span "Jbl Tune 125Bt Wireless In Ear Headphone Black" at bounding box center [356, 182] width 117 height 11
copy span "Headphone"
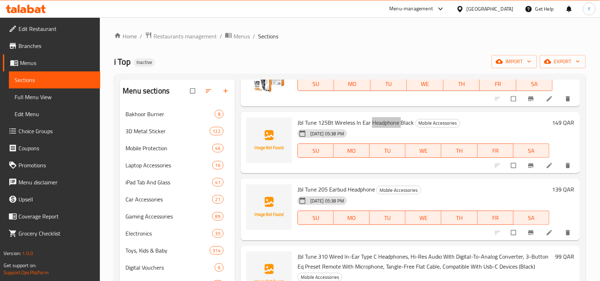
scroll to position [356, 0]
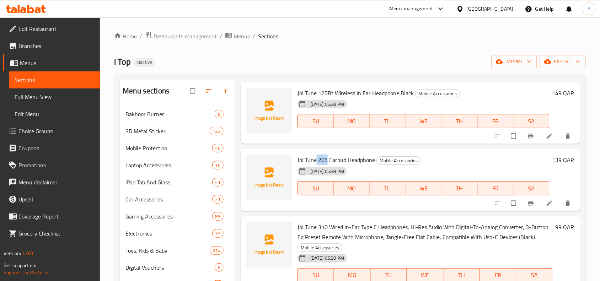
drag, startPoint x: 327, startPoint y: 160, endPoint x: 316, endPoint y: 159, distance: 10.7
click at [316, 159] on span "Jbl Tune 205 Earbud Headphone" at bounding box center [337, 160] width 78 height 11
copy span "205"
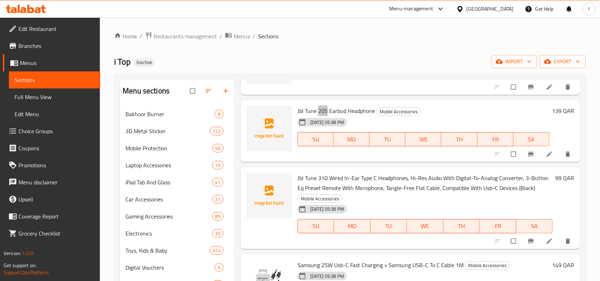
scroll to position [444, 0]
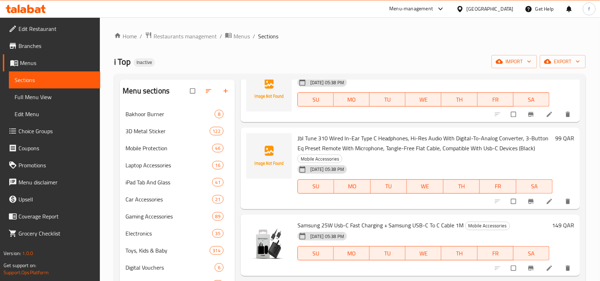
click at [405, 225] on span "Samsung 25W Usb-C Fast Charging + Samsung USB-C To C Cable 1M" at bounding box center [381, 225] width 166 height 11
copy span "Samsung"
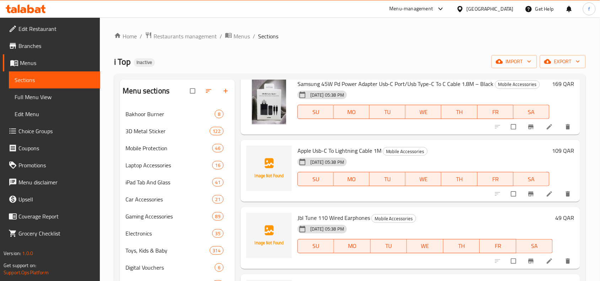
scroll to position [756, 0]
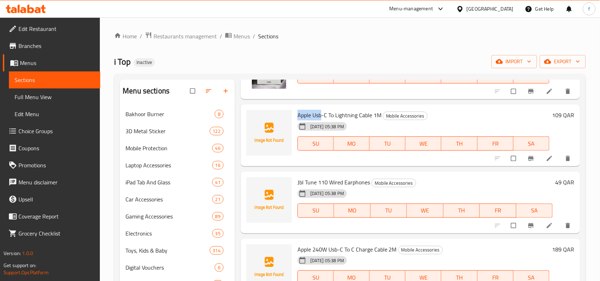
drag, startPoint x: 297, startPoint y: 113, endPoint x: 322, endPoint y: 117, distance: 25.8
click at [322, 117] on div "Apple Usb-C To Lightning Cable 1M Mobile Accessories 03-10-2025 05:38 PM SU MO …" at bounding box center [424, 135] width 258 height 56
copy span "Apple Usb"
click at [313, 116] on span "Apple Usb-C To Lightning Cable 1M" at bounding box center [340, 115] width 84 height 11
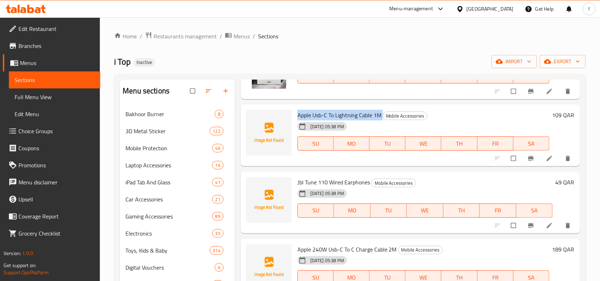
click at [313, 116] on span "Apple Usb-C To Lightning Cable 1M" at bounding box center [340, 115] width 84 height 11
copy h6 "Apple Usb-C To Lightning Cable 1M"
